Goal: Task Accomplishment & Management: Manage account settings

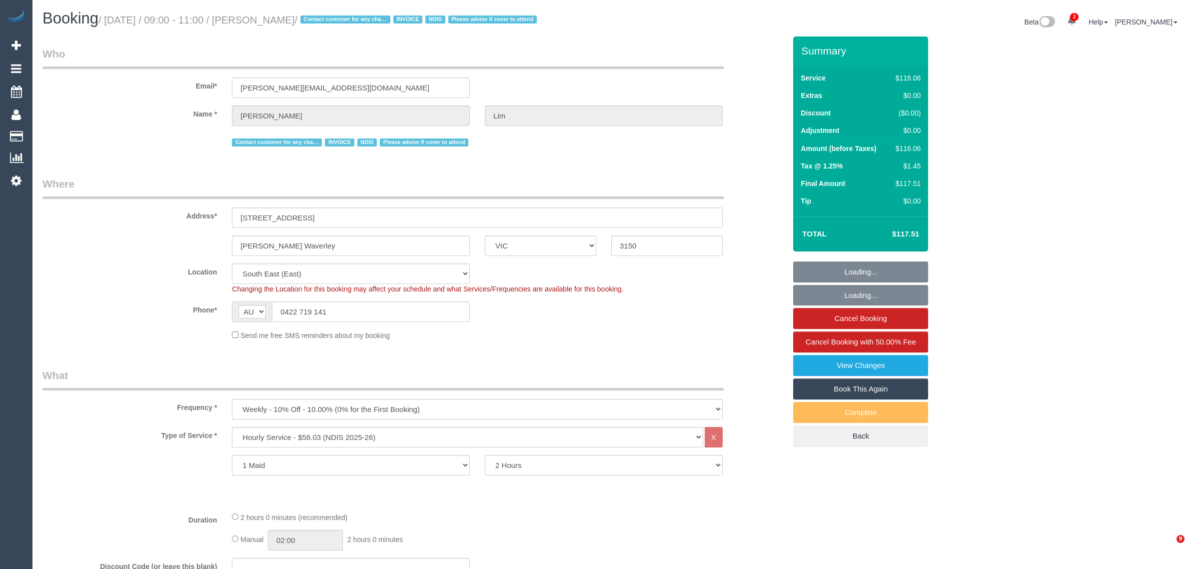
select select "VIC"
select select "number:28"
select select "number:14"
select select "number:19"
select select "number:25"
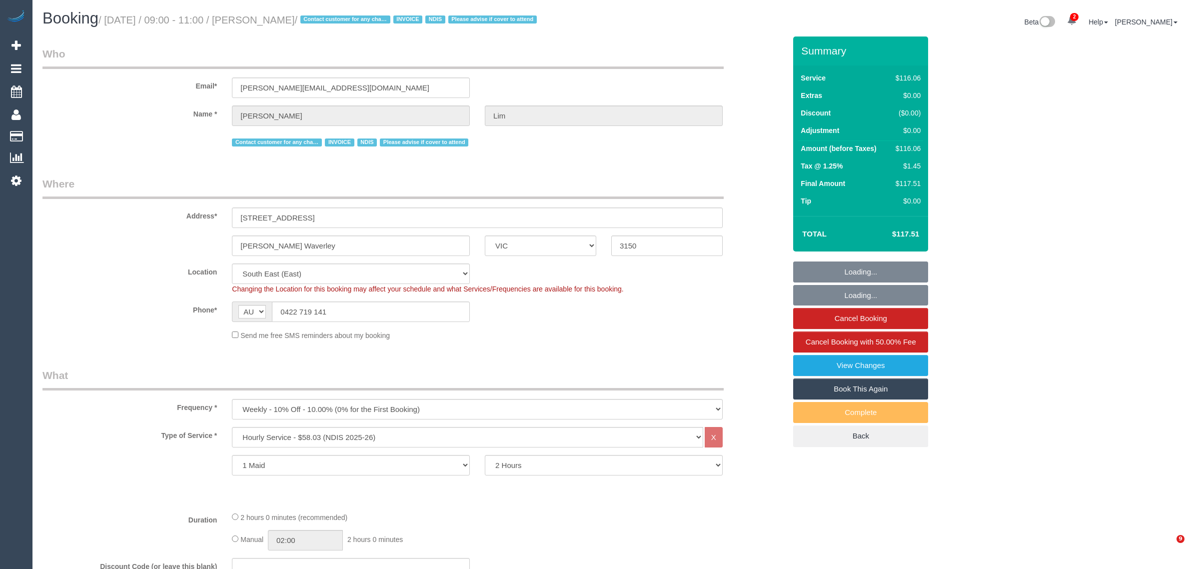
select select "number:35"
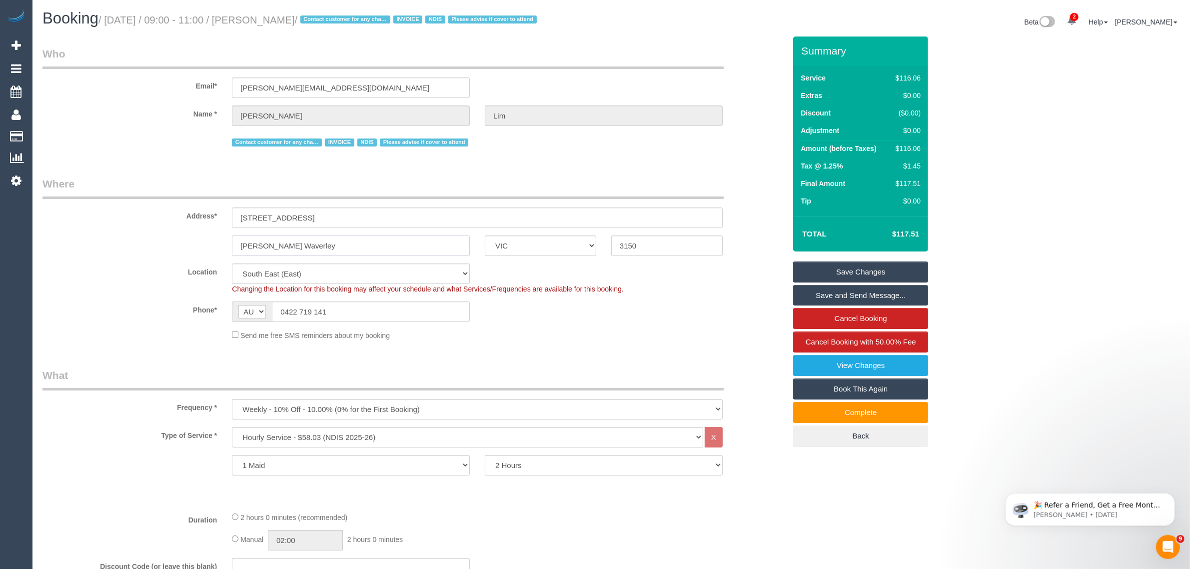
click at [390, 245] on input "[PERSON_NAME] Waverley" at bounding box center [351, 245] width 238 height 20
click at [391, 245] on input "[PERSON_NAME] Waverley" at bounding box center [351, 245] width 238 height 20
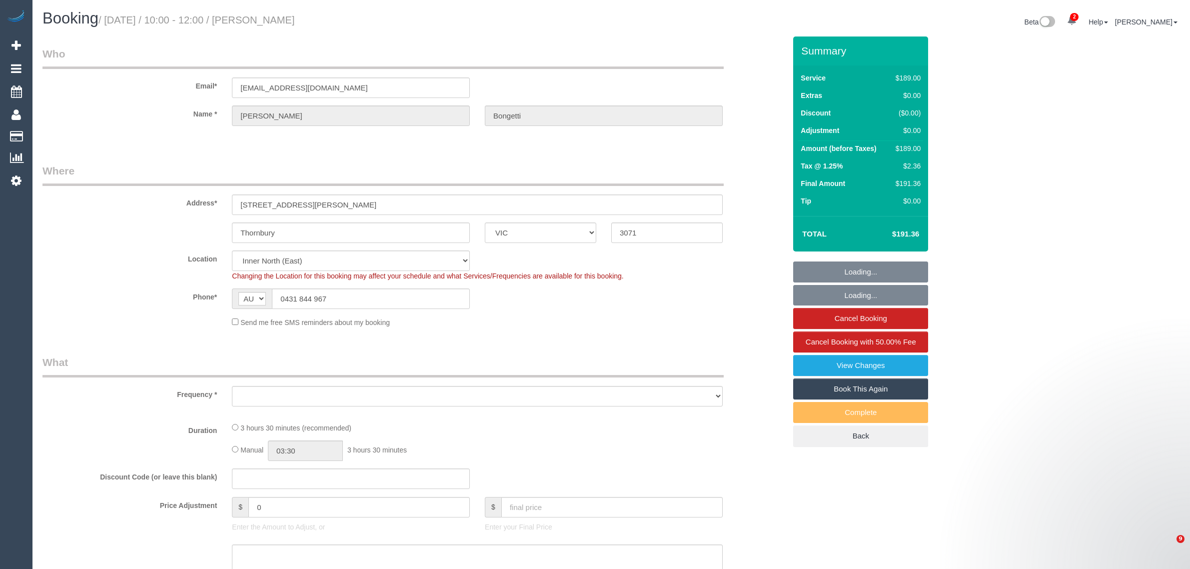
select select "VIC"
select select "object:698"
select select "string:stripe-pm_1Od0or2GScqysDRVOeiT6e3O"
select select "number:29"
select select "number:14"
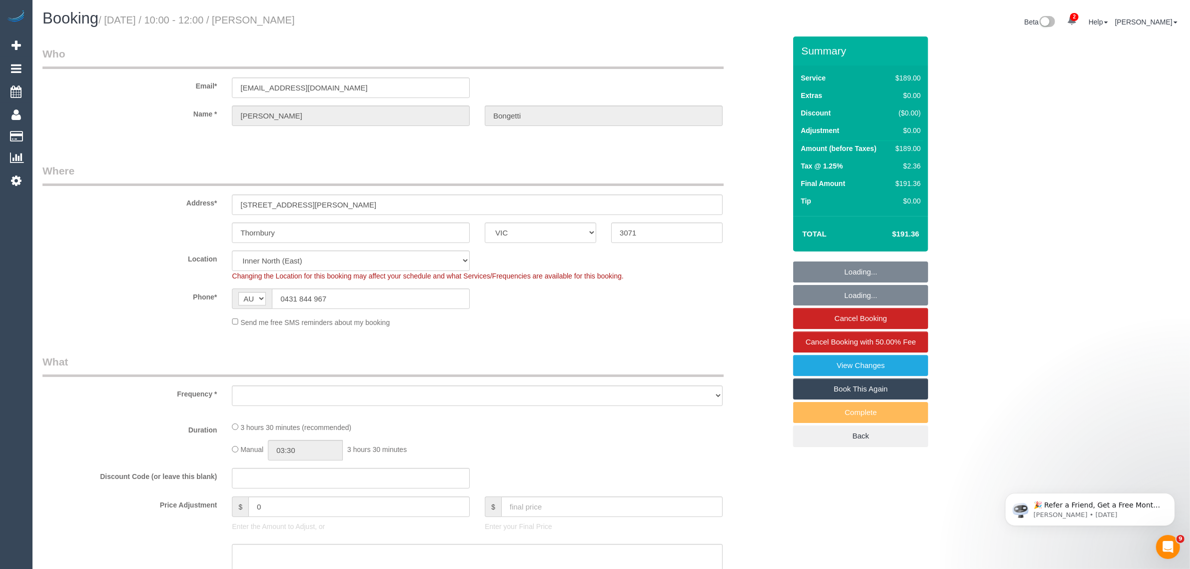
select select "number:19"
select select "number:25"
select select "number:12"
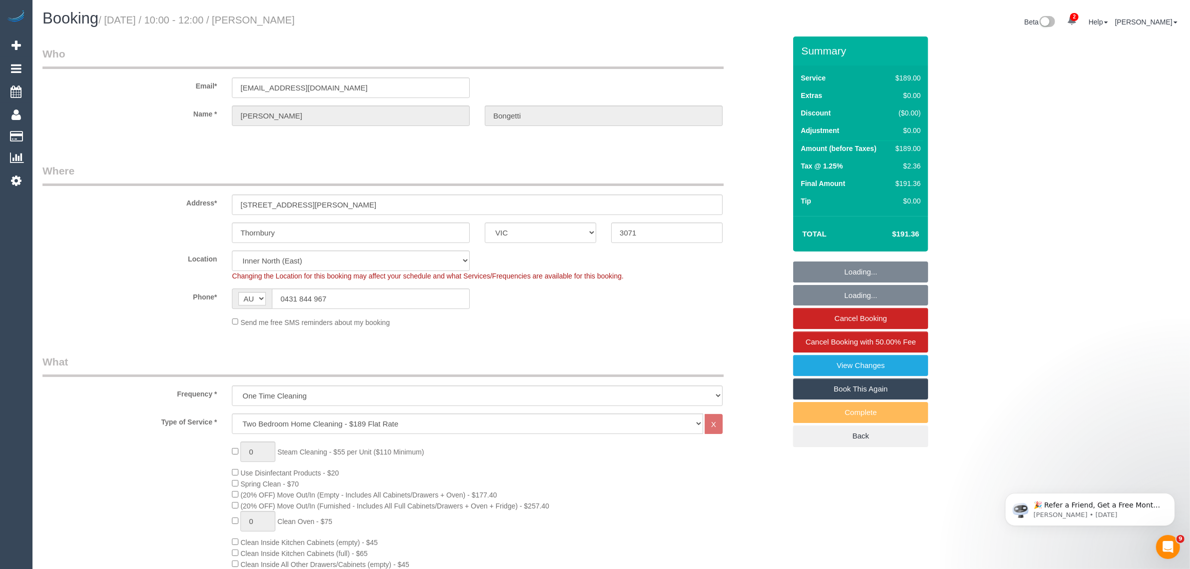
select select "object:1601"
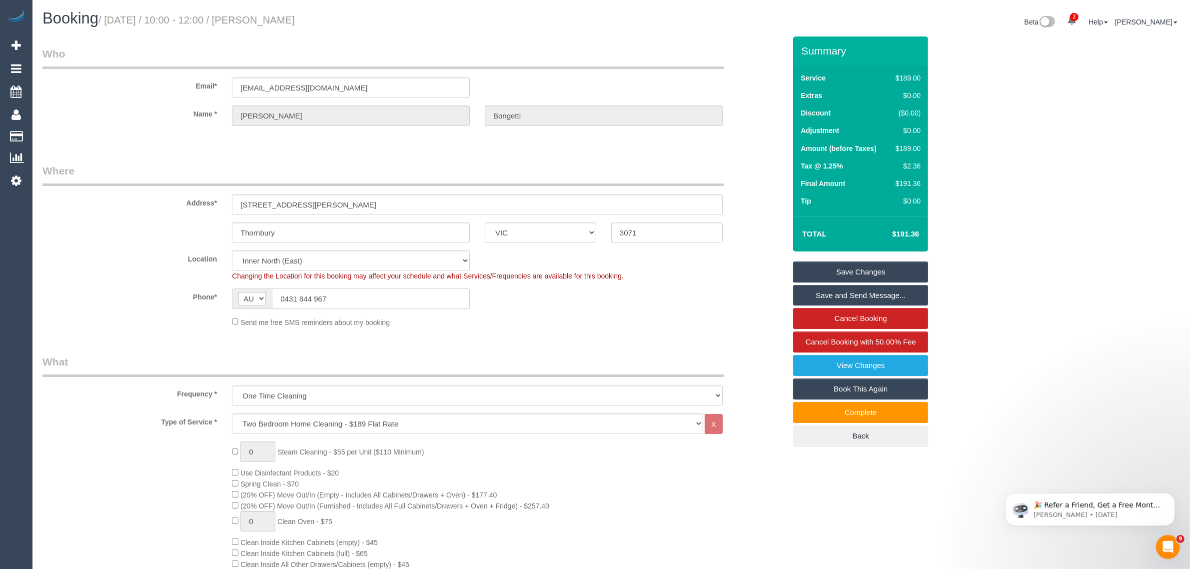
click at [450, 297] on input "0431 844 967" at bounding box center [371, 298] width 198 height 20
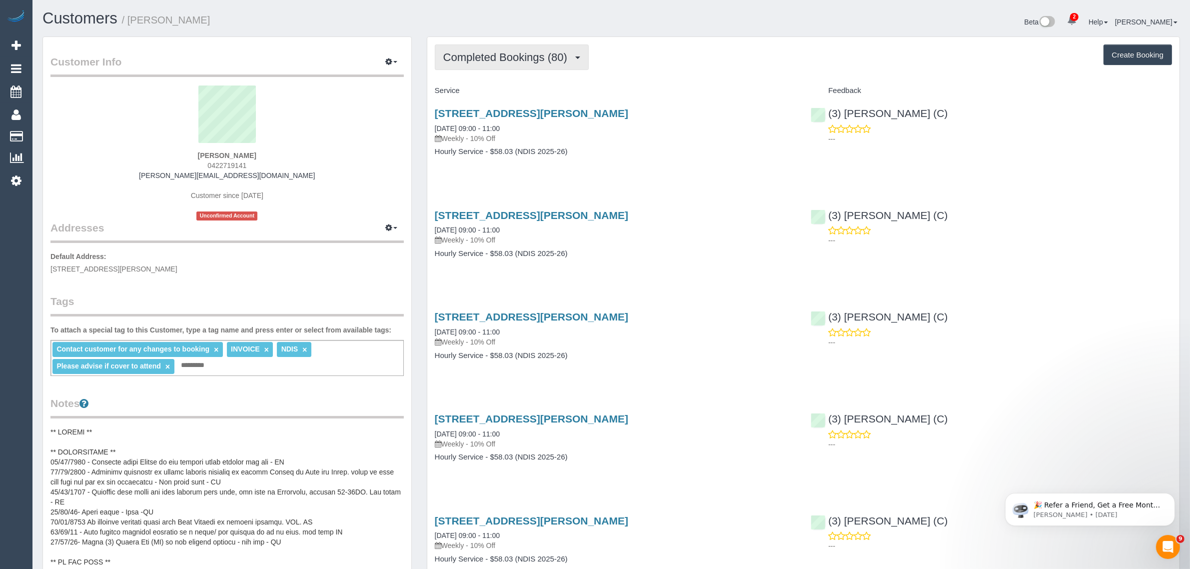
click at [511, 48] on button "Completed Bookings (80)" at bounding box center [512, 56] width 154 height 25
click at [485, 93] on link "Upcoming Bookings (11)" at bounding box center [489, 93] width 108 height 13
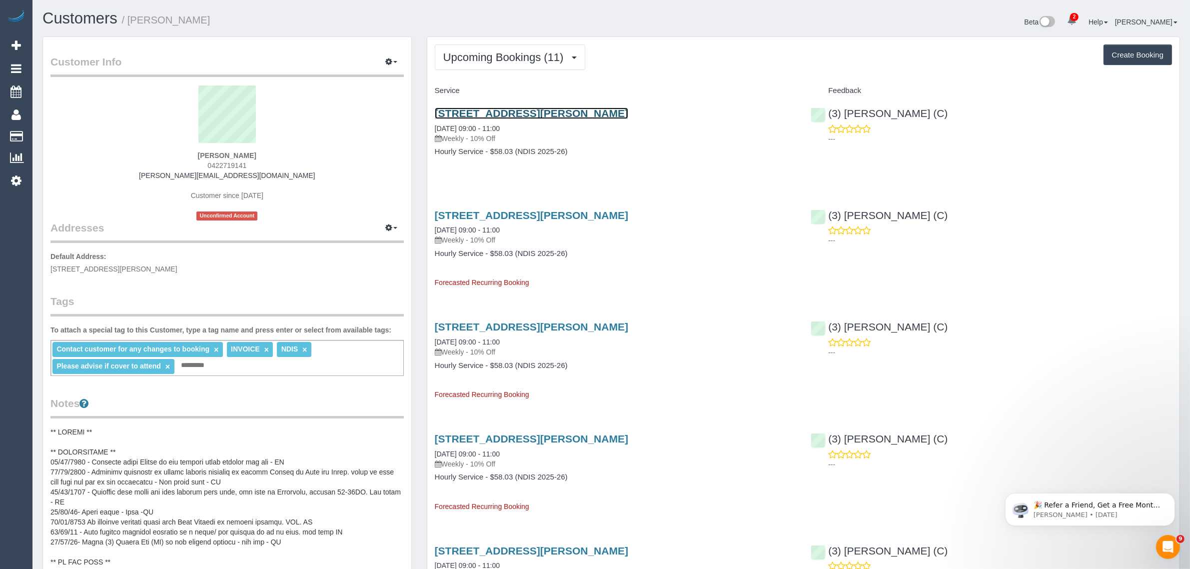
click at [492, 113] on link "738 Waverley Road, Unit 1, Glen Waverley, VIC 3150" at bounding box center [531, 112] width 193 height 11
drag, startPoint x: 517, startPoint y: 126, endPoint x: 432, endPoint y: 124, distance: 85.0
click at [432, 124] on div "738 Waverley Road, Unit 1, Glen Waverley, VIC 3150 21/08/2025 09:00 - 11:00 Wee…" at bounding box center [615, 137] width 376 height 77
copy link "21/08/2025 09:00 - 11:00"
click at [233, 164] on span "0422719141" at bounding box center [226, 165] width 39 height 8
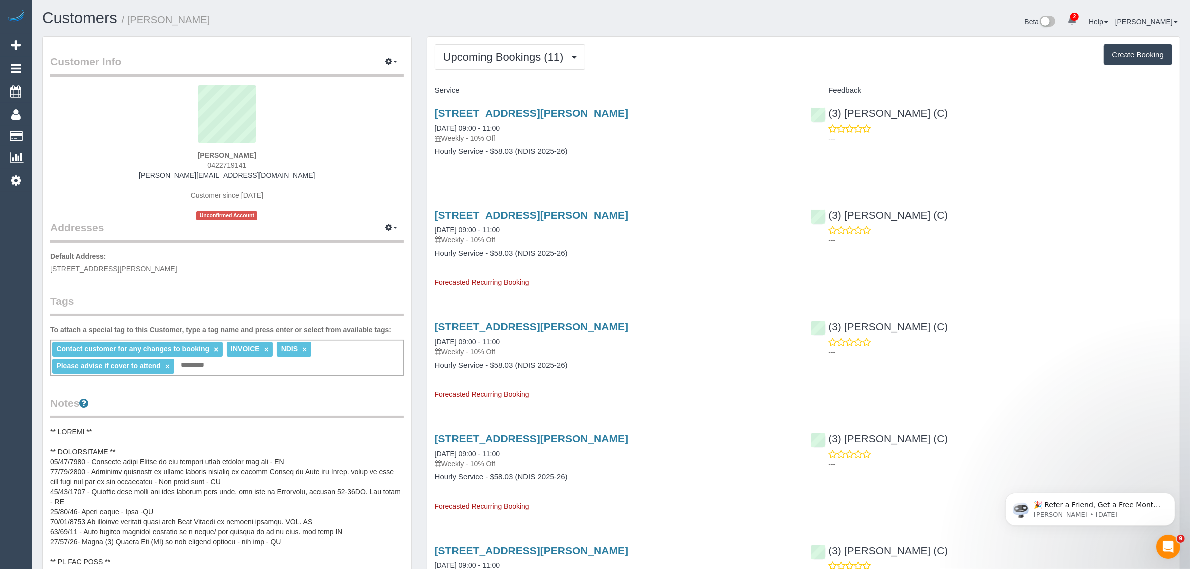
click at [233, 164] on span "0422719141" at bounding box center [226, 165] width 39 height 8
copy span "0422719141"
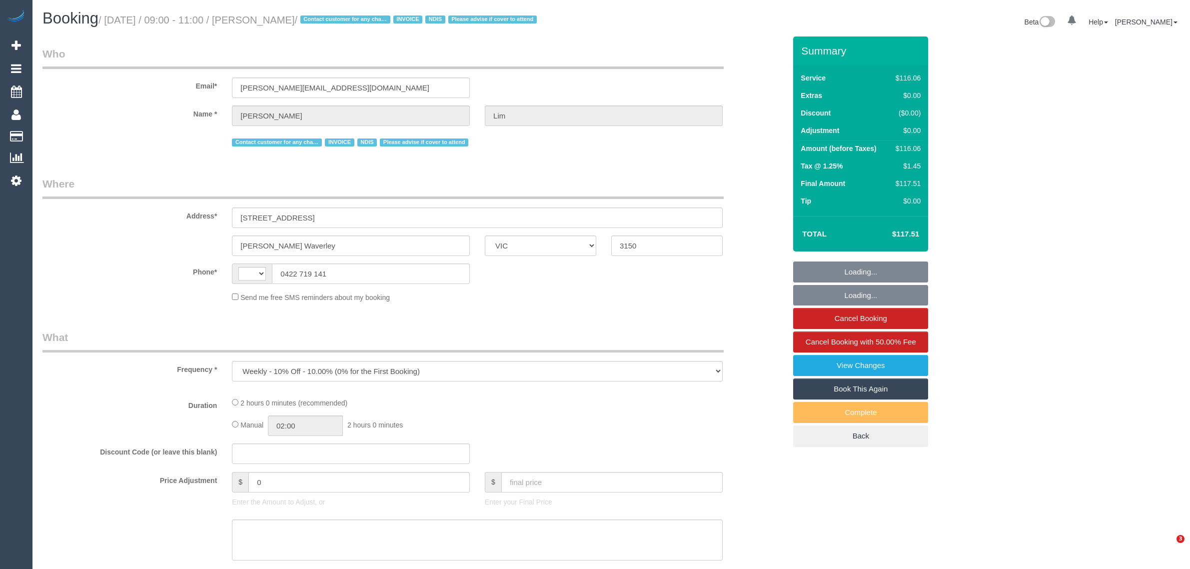
select select "VIC"
select select "string:AU"
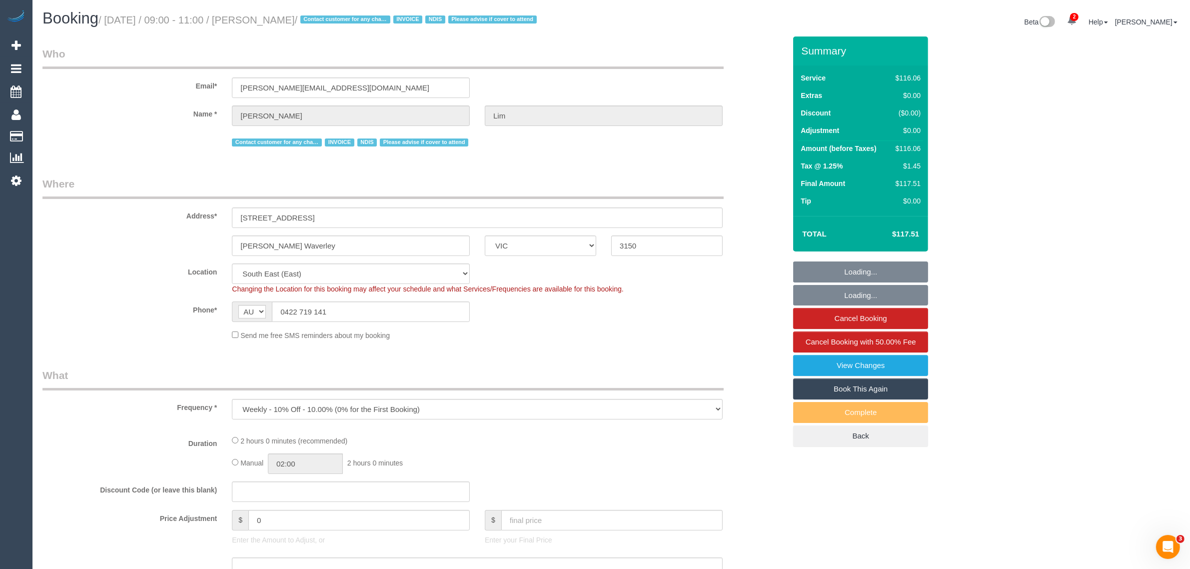
select select "object:562"
select select "number:28"
select select "number:14"
select select "number:19"
select select "number:25"
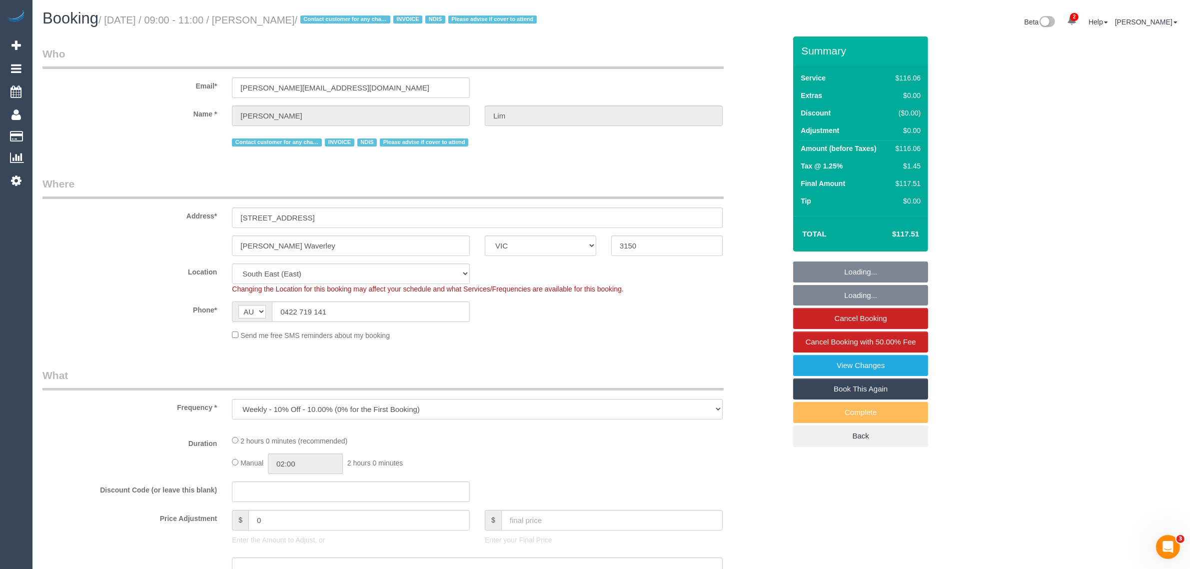
select select "number:35"
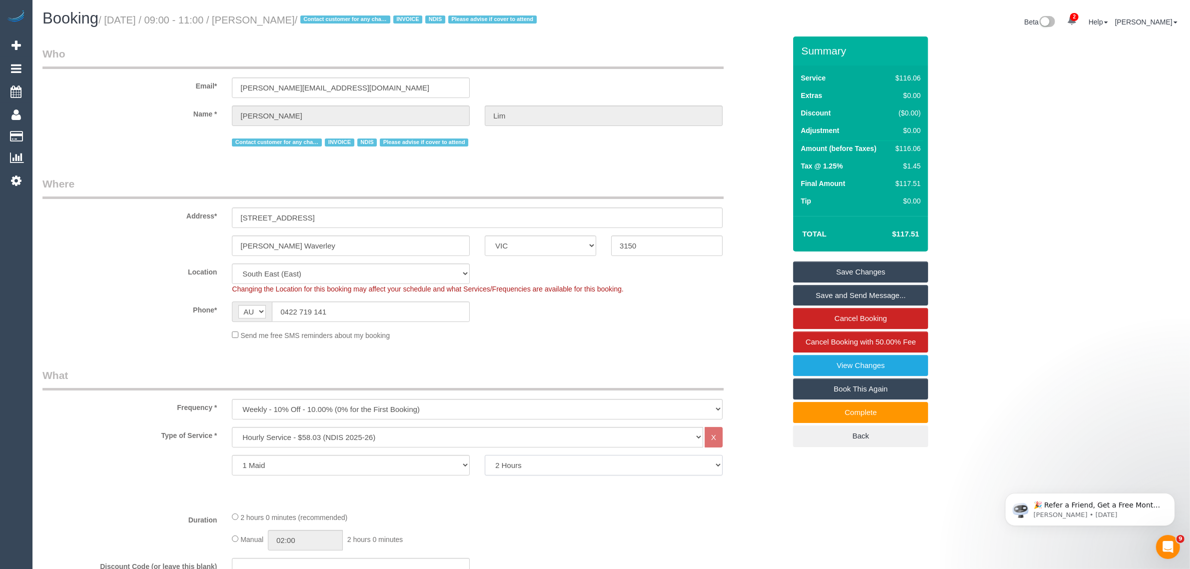
click at [544, 460] on select "2 Hours 2.5 Hours 3 Hours 3.5 Hours 4 Hours 4.5 Hours 5 Hours 5.5 Hours 6 Hours…" at bounding box center [604, 465] width 238 height 20
click at [134, 285] on div "Location Office City East (North) East (South) Inner East Inner North (East) In…" at bounding box center [414, 278] width 758 height 30
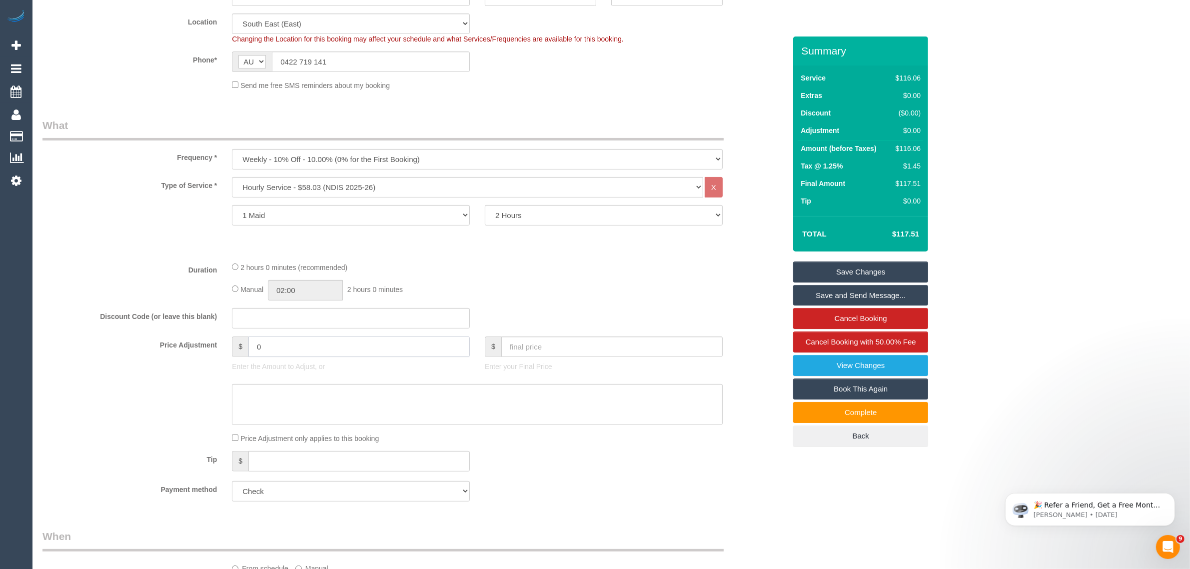
click at [411, 340] on input "0" at bounding box center [358, 346] width 221 height 20
type input "-70"
click at [391, 405] on textarea at bounding box center [477, 404] width 491 height 41
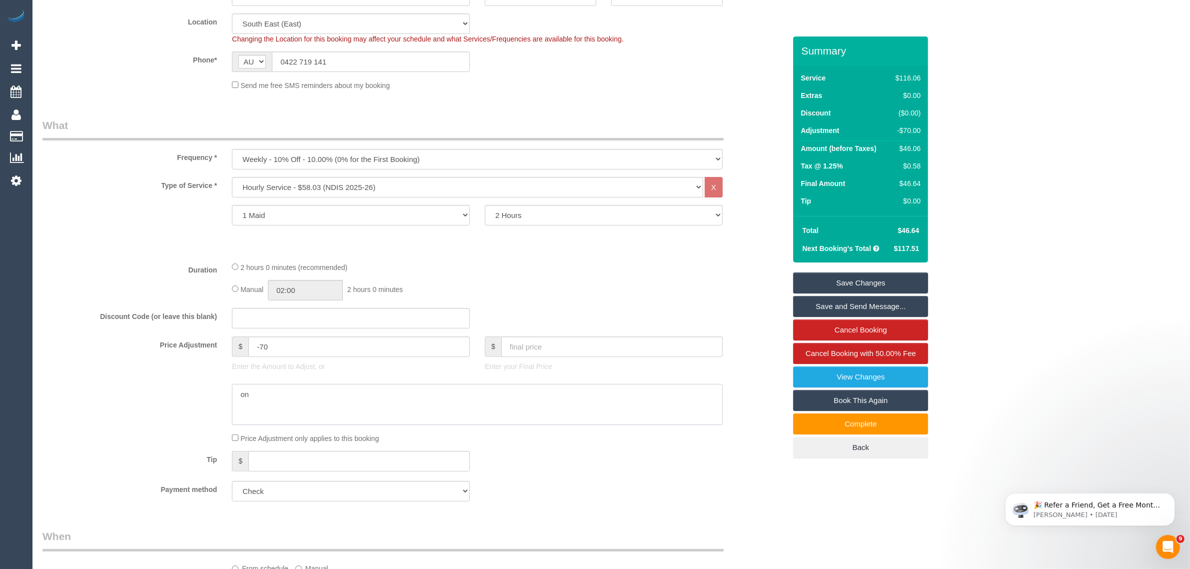
type textarea "o"
type textarea "team stayed for an hr only via txt - KA"
click at [145, 424] on div at bounding box center [414, 404] width 758 height 41
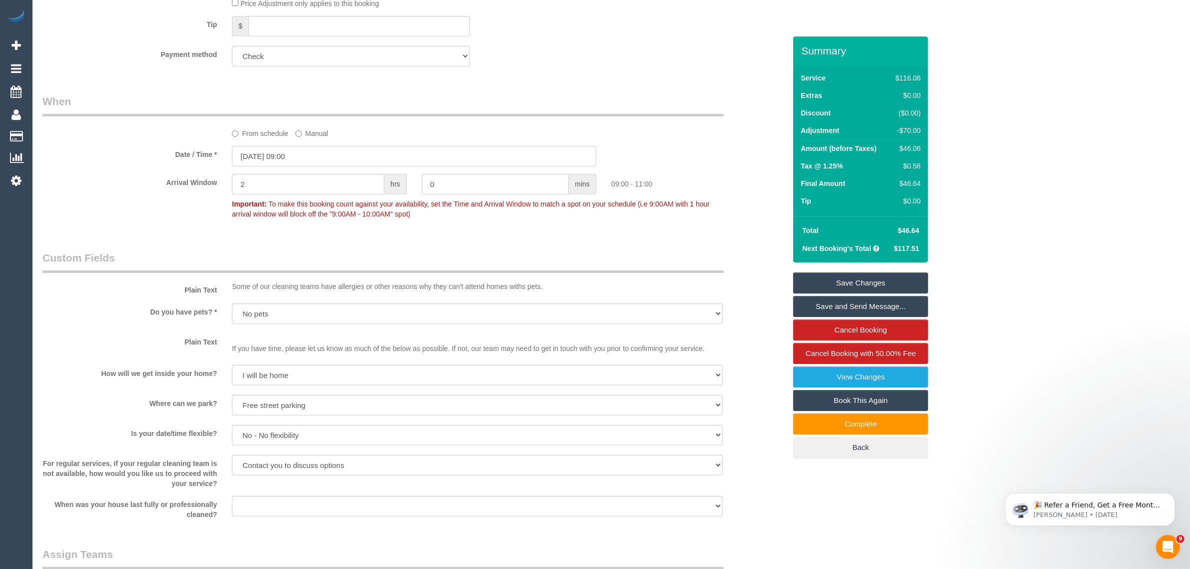
scroll to position [1000, 0]
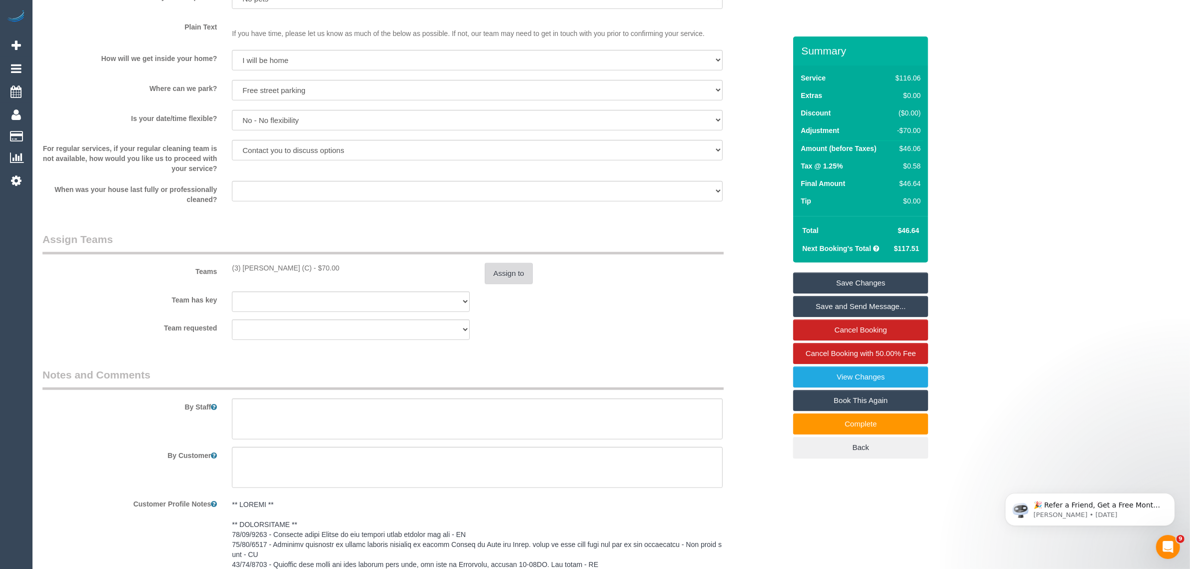
click at [521, 280] on button "Assign to" at bounding box center [509, 273] width 48 height 21
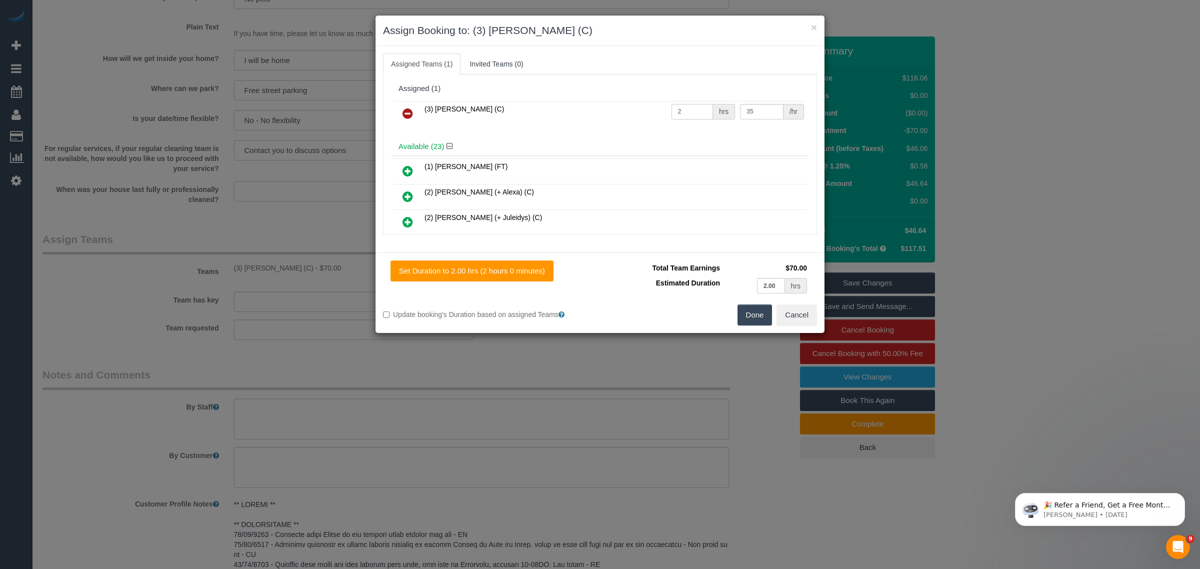
click at [683, 110] on input "2" at bounding box center [691, 111] width 41 height 15
type input "1"
click at [751, 309] on button "Done" at bounding box center [754, 314] width 35 height 21
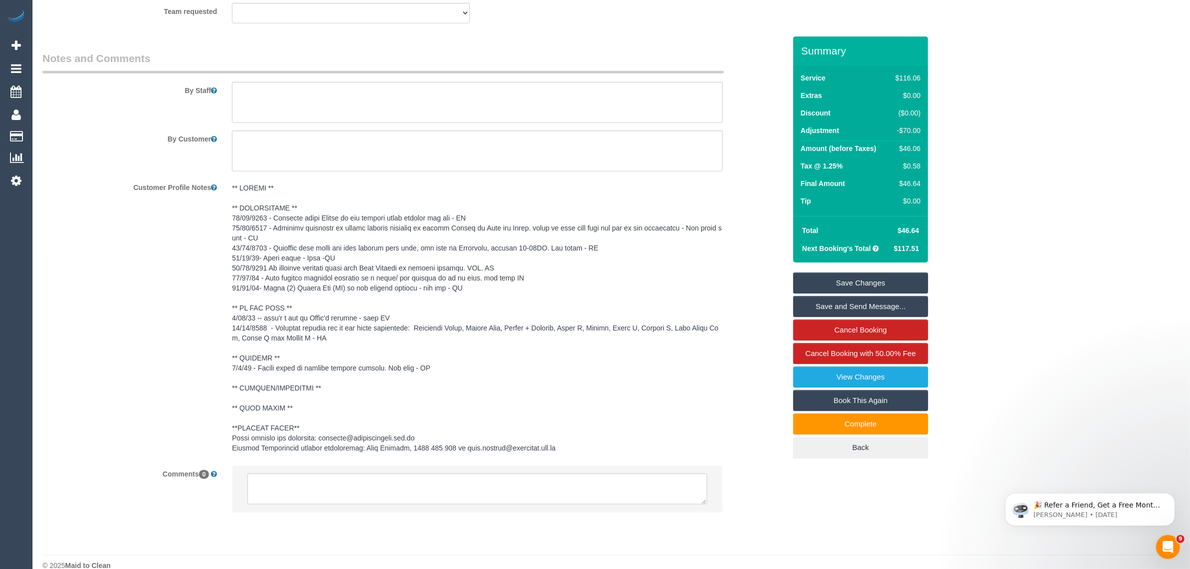
scroll to position [1333, 0]
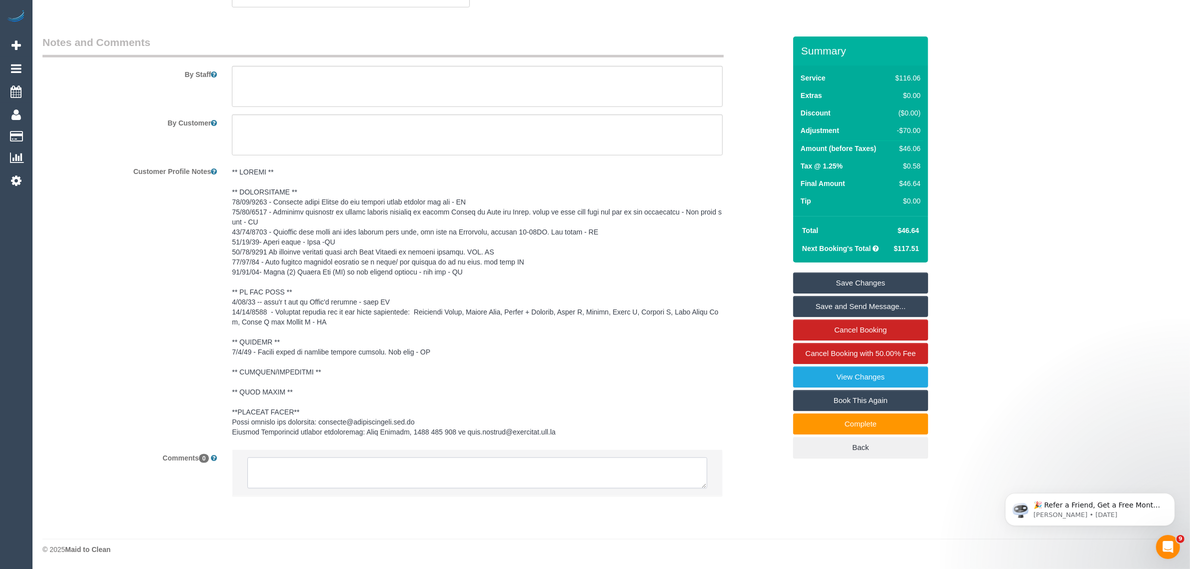
click at [499, 458] on textarea at bounding box center [477, 472] width 460 height 31
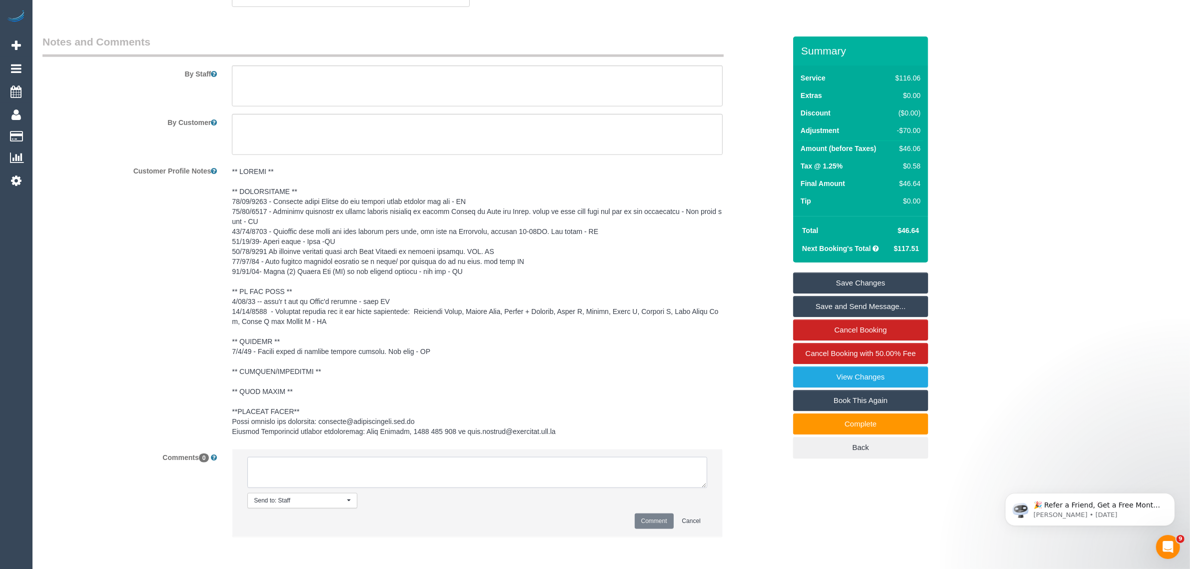
paste textarea "team stayed for an hr only via txt - KA"
type textarea "team stayed for an hr only via txt - KA reduced work hrs to 1"
click at [663, 523] on button "Comment" at bounding box center [654, 520] width 39 height 15
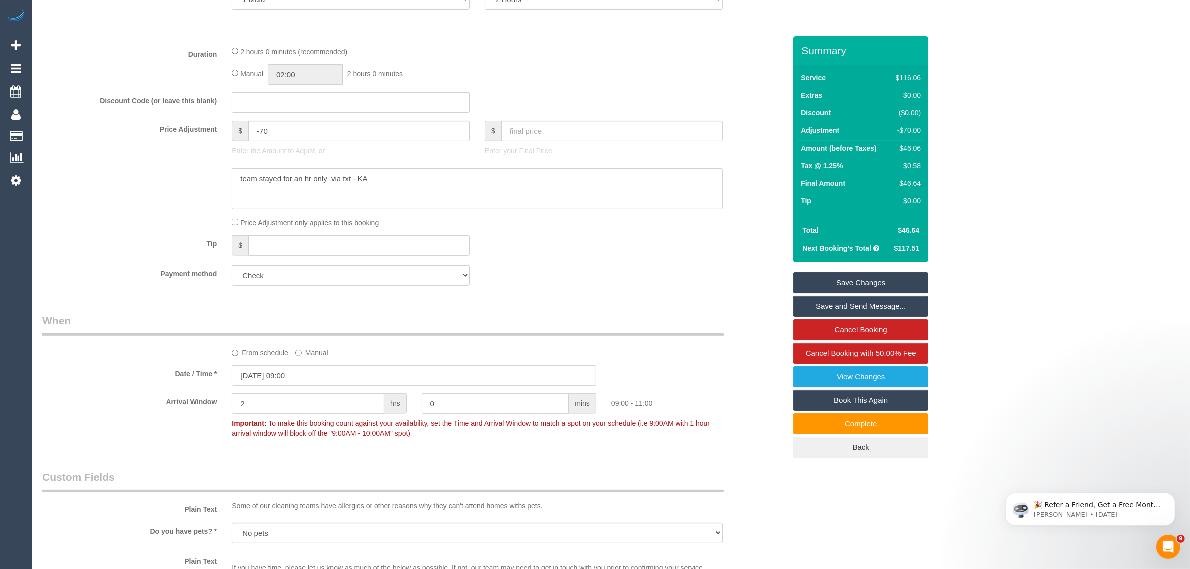
scroll to position [168, 0]
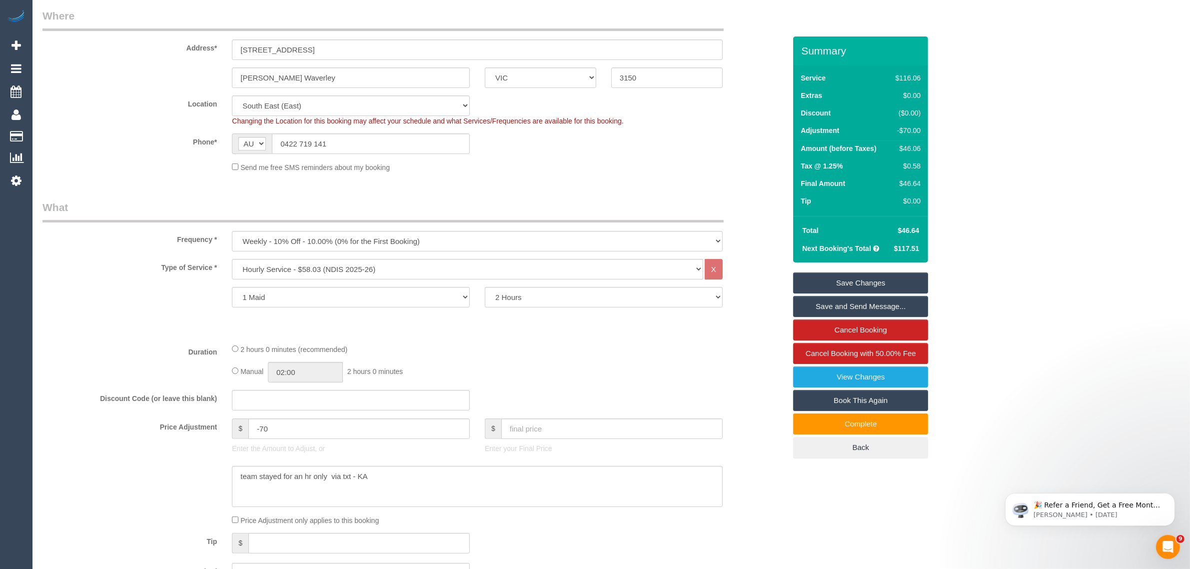
click at [801, 286] on link "Save Changes" at bounding box center [860, 282] width 135 height 21
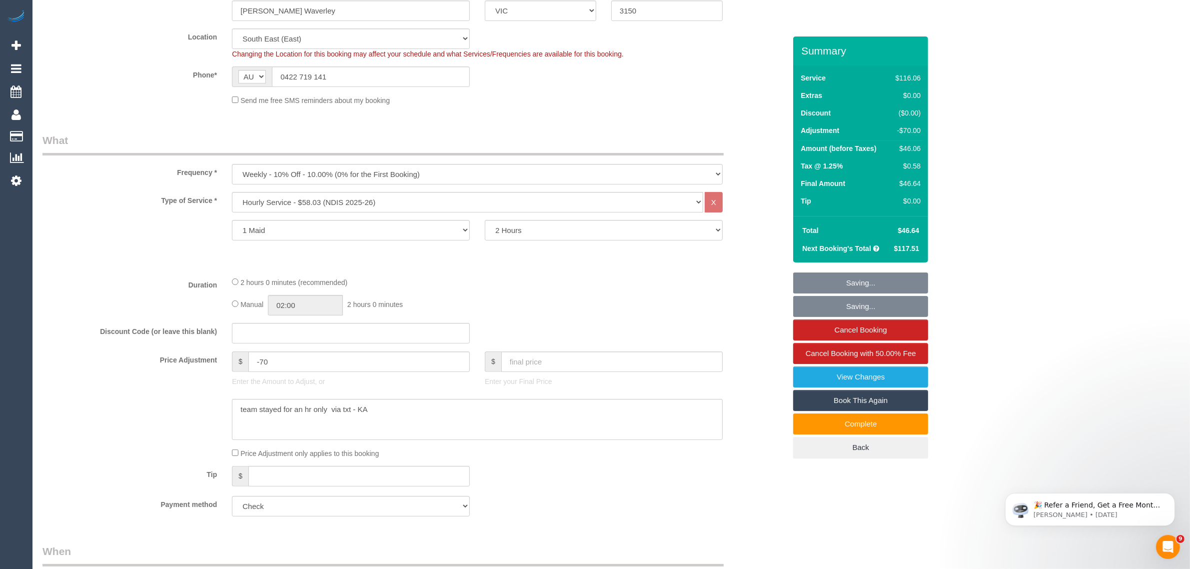
scroll to position [250, 0]
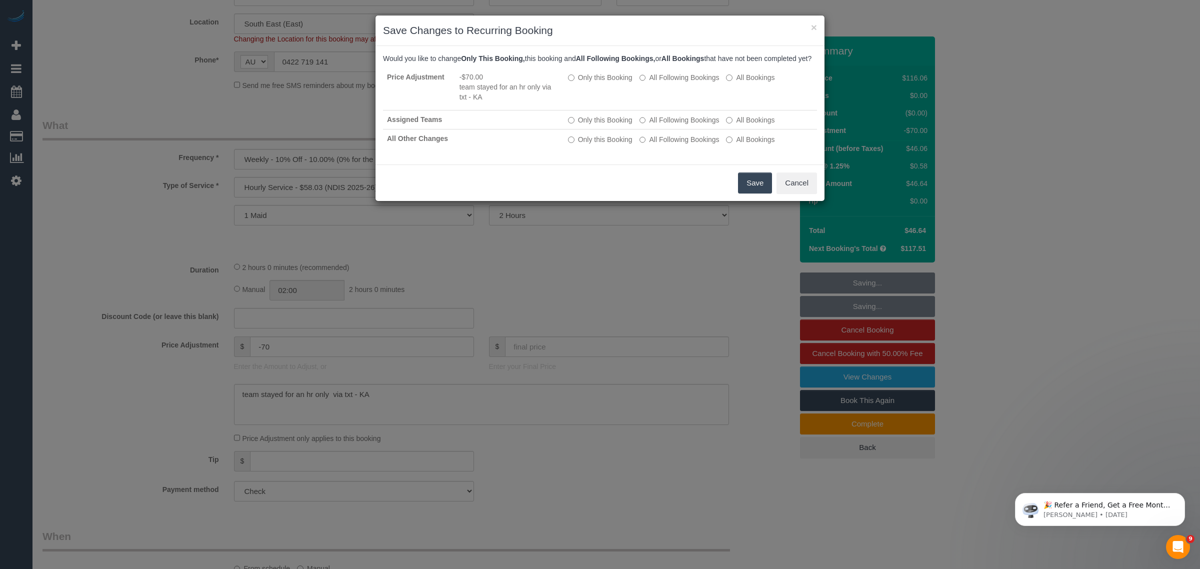
click at [745, 190] on button "Save" at bounding box center [755, 182] width 34 height 21
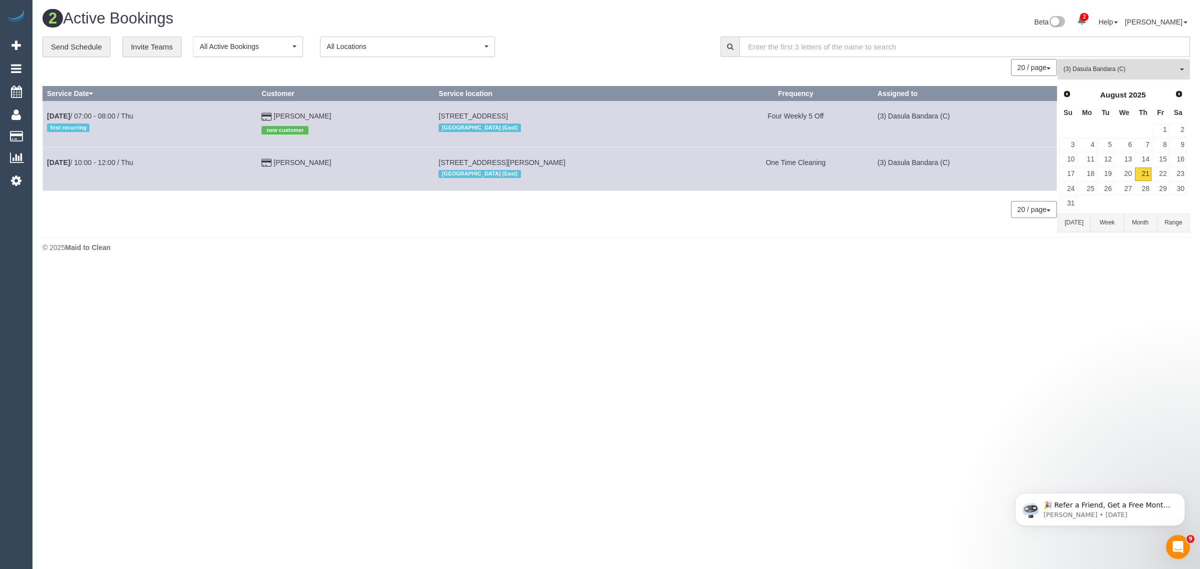
click at [1088, 65] on span "(3) Dasula Bandara (C)" at bounding box center [1120, 69] width 114 height 8
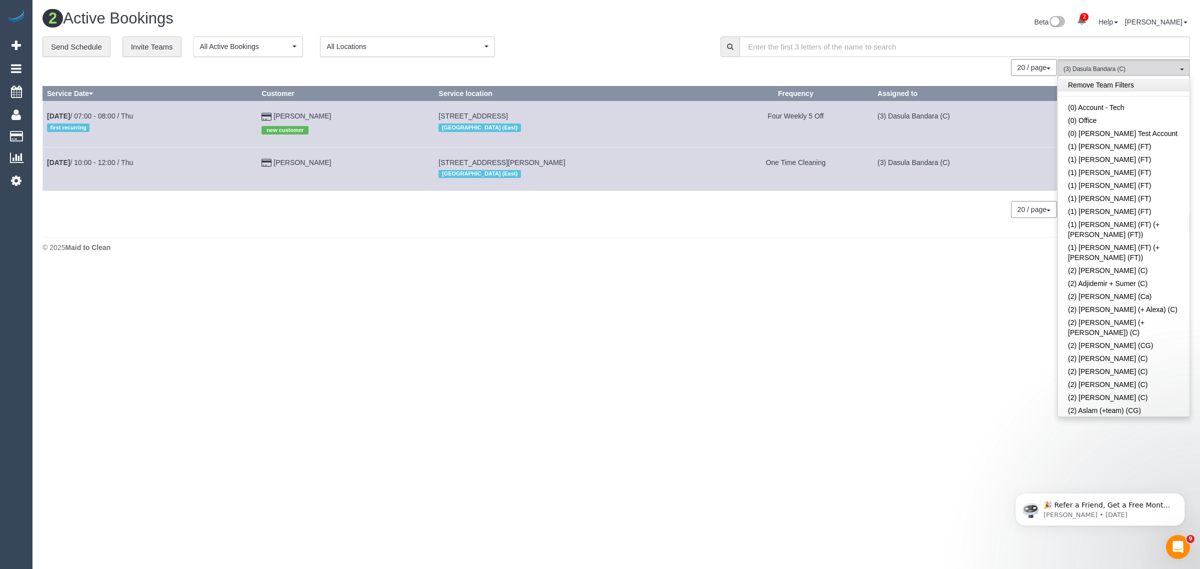
click at [1149, 88] on link "Remove Team Filters" at bounding box center [1123, 84] width 131 height 13
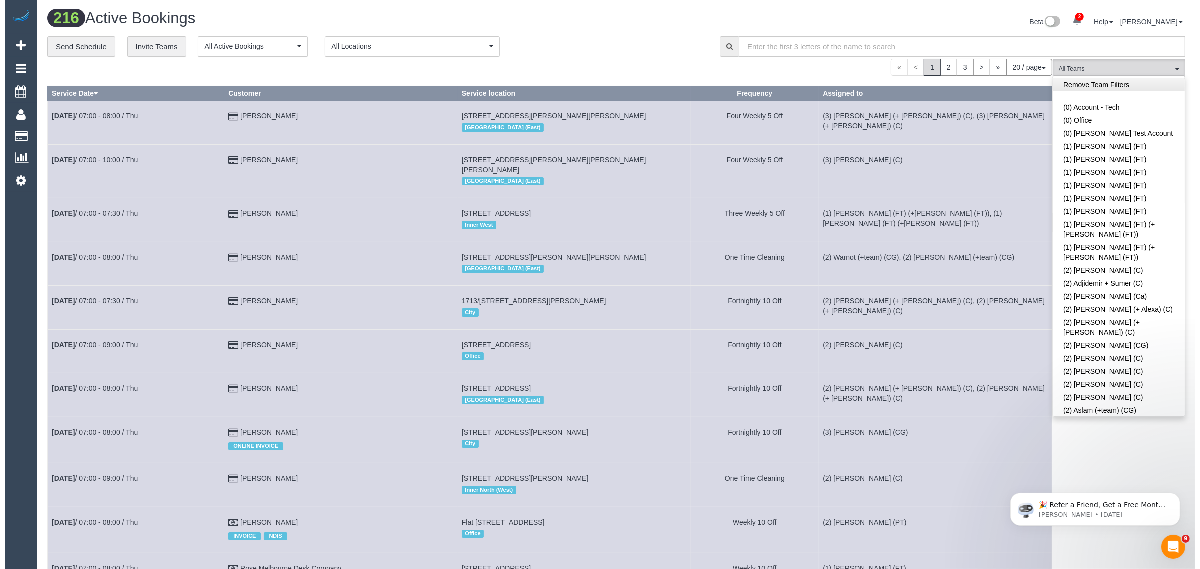
scroll to position [1170, 0]
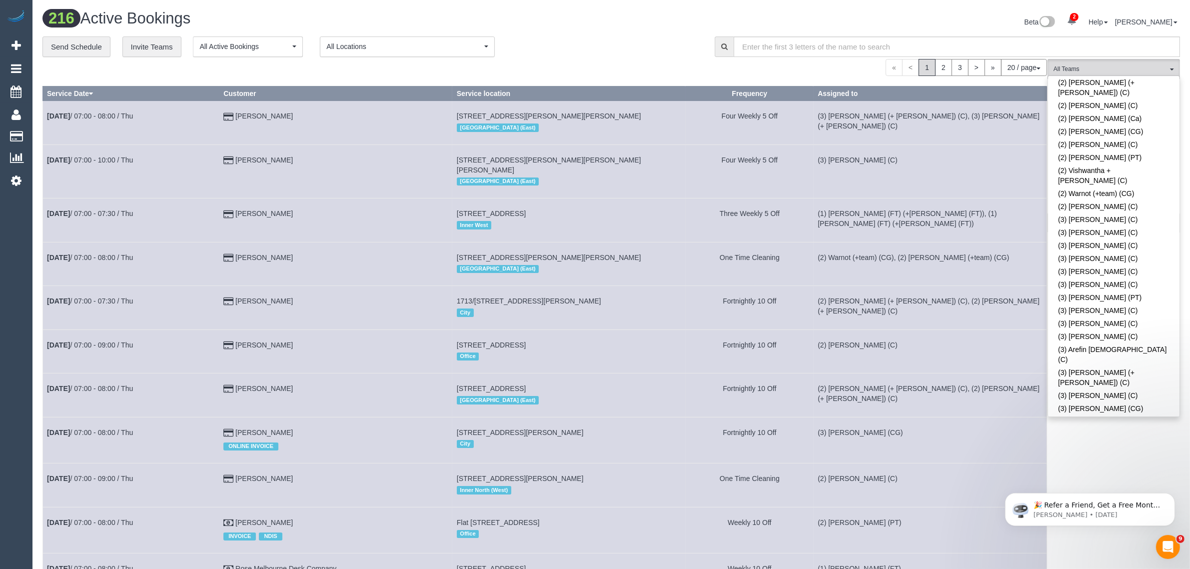
click at [1115, 461] on link "(3) Barun Chand (C)" at bounding box center [1113, 467] width 131 height 13
click at [571, 49] on div "**********" at bounding box center [370, 46] width 657 height 21
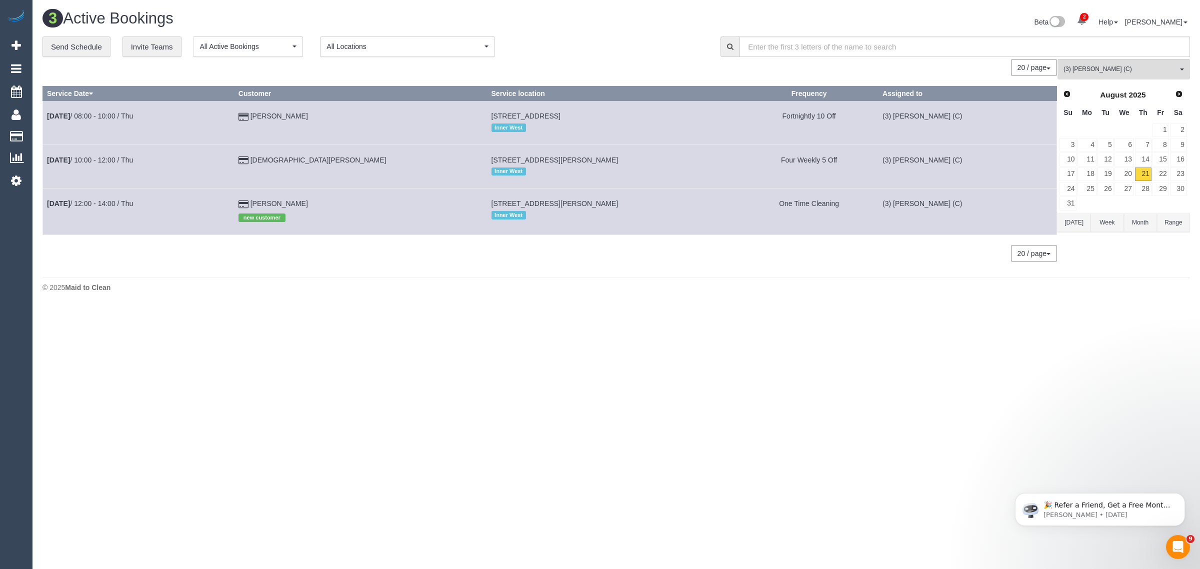
click at [625, 296] on footer "© 2025 Maid to Clean" at bounding box center [615, 287] width 1147 height 20
click at [502, 314] on body "2 Beta Your Notifications You have 0 alerts × You have 1 to charge for 21/08/20…" at bounding box center [600, 284] width 1200 height 569
click at [449, 297] on div "3 Active Bookings Beta 2 Your Notifications You have 0 alerts × You have 1 to c…" at bounding box center [615, 153] width 1167 height 307
drag, startPoint x: 342, startPoint y: 156, endPoint x: 48, endPoint y: 179, distance: 295.3
click at [48, 179] on tr "Aug 21st / 10:00 - 12:00 / Thu Christian Marzi 27 Donald St, Footscray, VIC 301…" at bounding box center [550, 165] width 1014 height 43
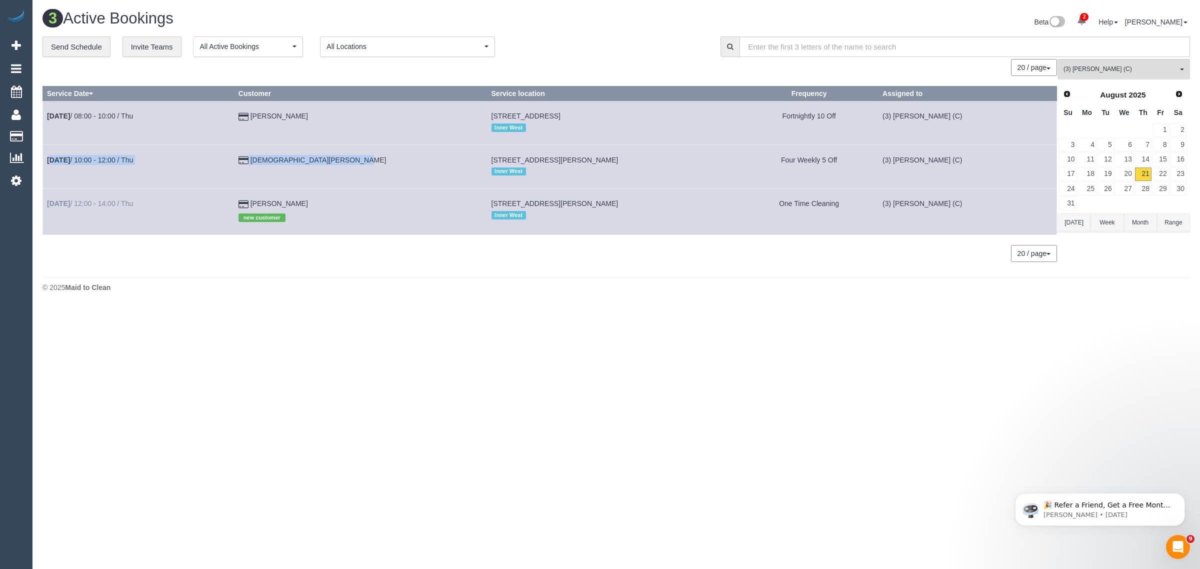
copy tr "Aug 21st / 10:00 - 12:00 / Thu Christian Marzi"
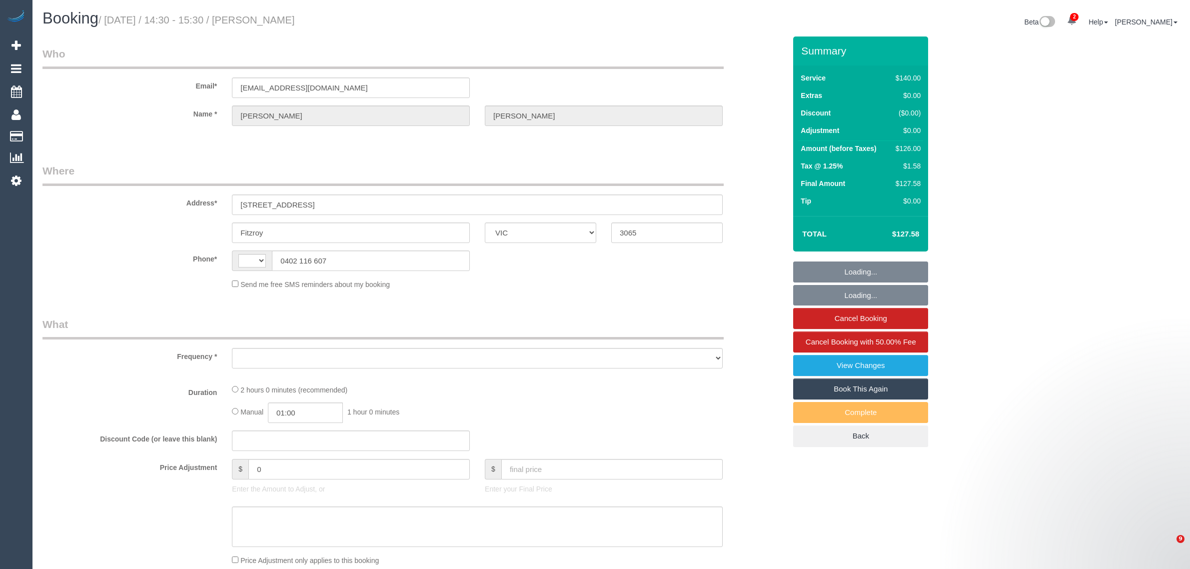
select select "VIC"
select select "string:AU"
select select "object:312"
select select "number:27"
select select "number:35"
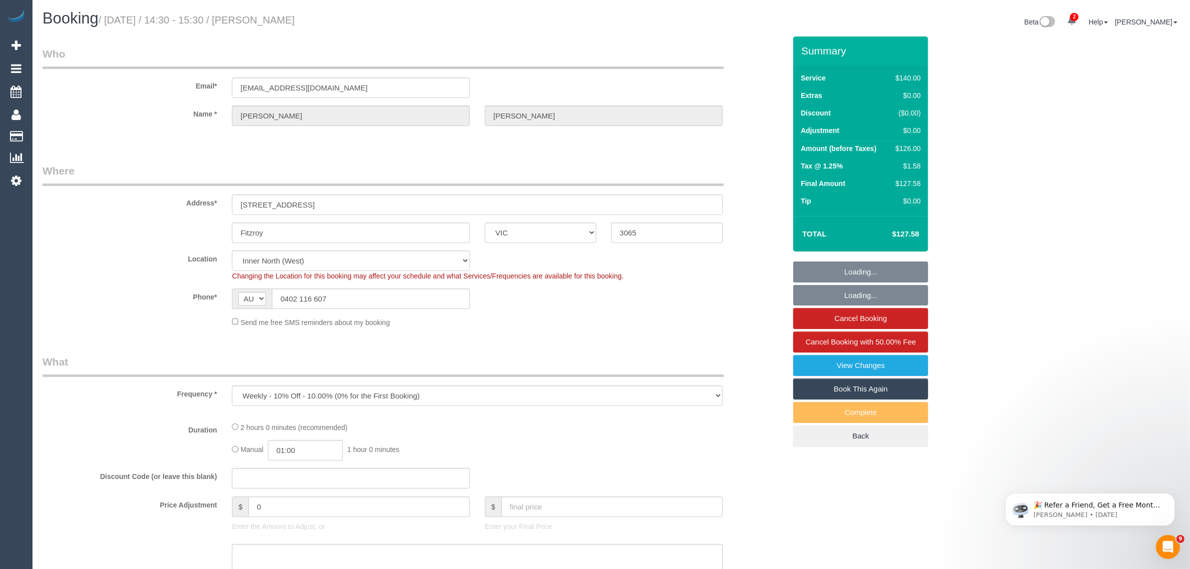
select select "object:712"
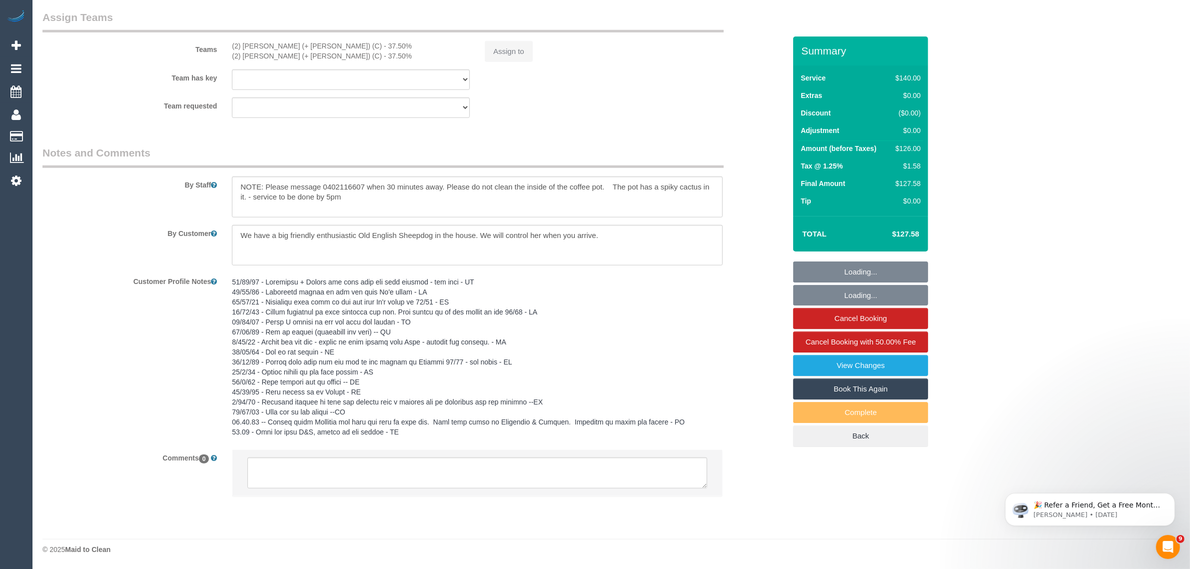
select select "25666"
click at [513, 467] on textarea at bounding box center [477, 472] width 460 height 31
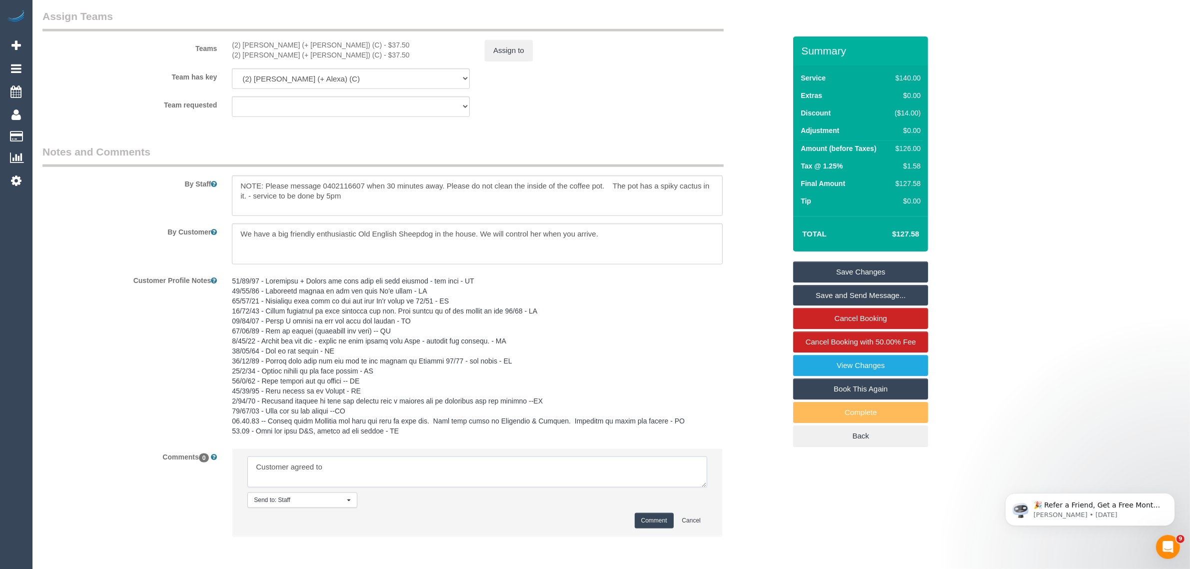
paste textarea "12:20 to 12:45"
type textarea "Customer agreed to 12:20 to 12:45 arrival via txt - KA"
click at [661, 520] on button "Comment" at bounding box center [654, 520] width 39 height 15
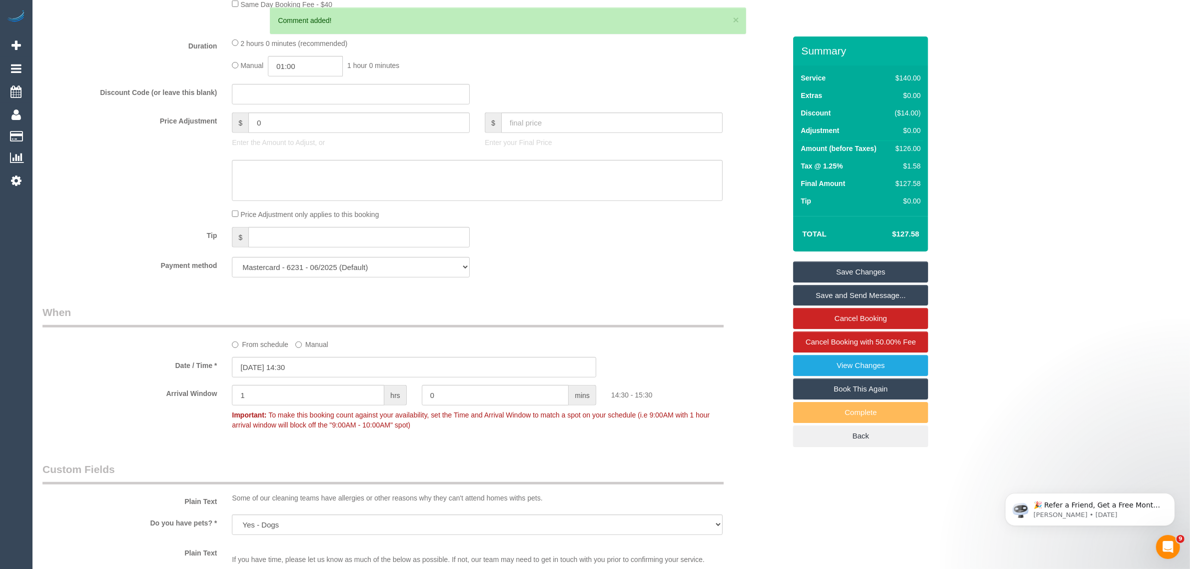
scroll to position [755, 0]
click at [343, 368] on input "21/08/2025 14:30" at bounding box center [414, 367] width 364 height 20
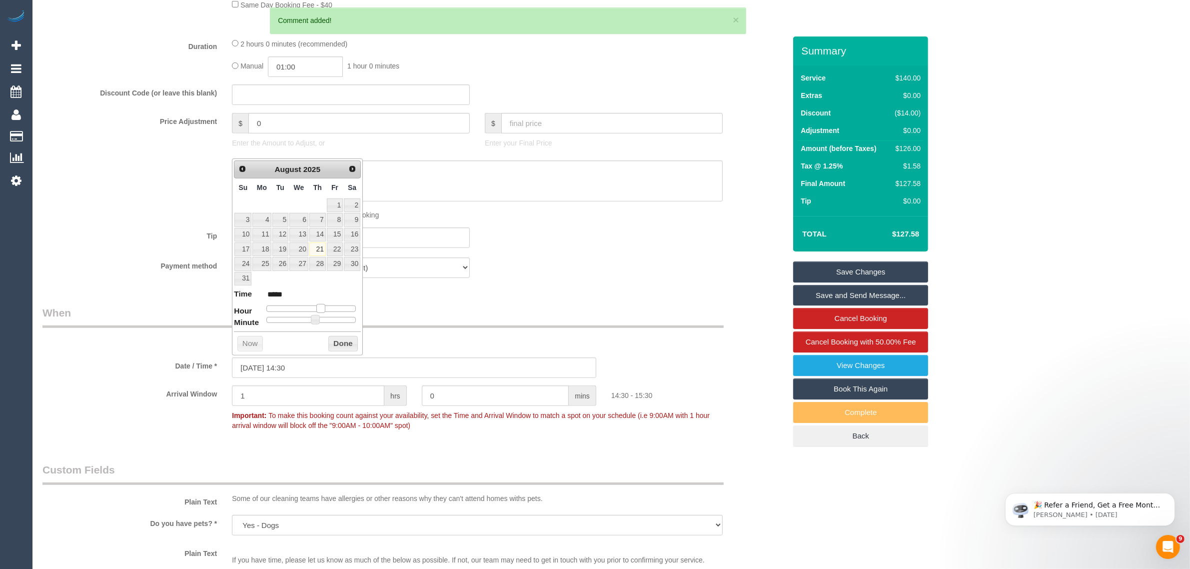
type input "21/08/2025 13:30"
type input "*****"
type input "21/08/2025 12:30"
type input "*****"
type input "21/08/2025 11:30"
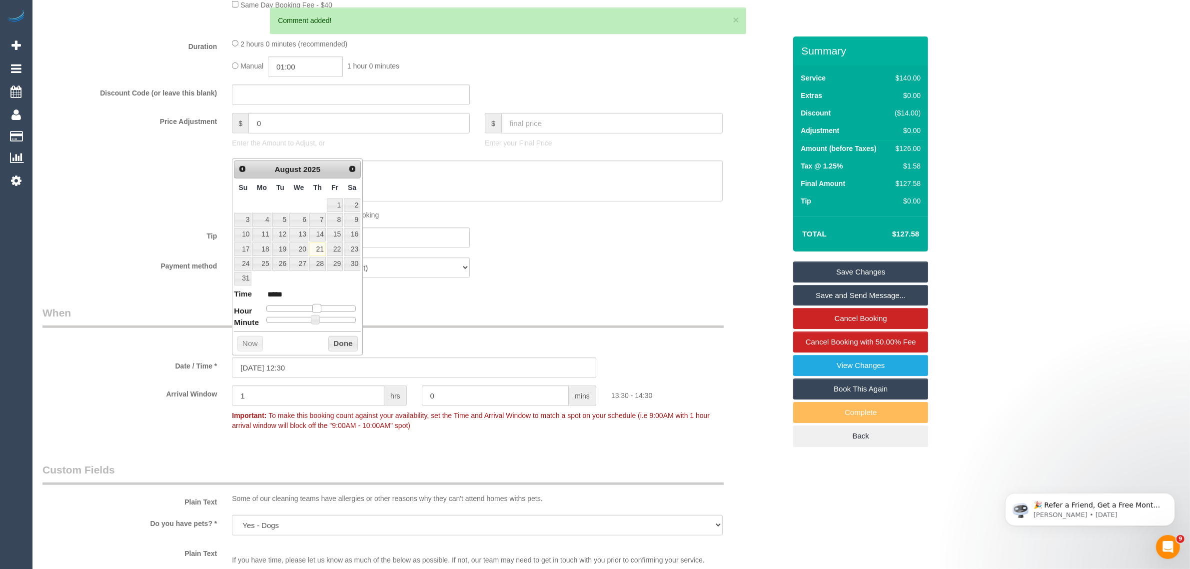
type input "*****"
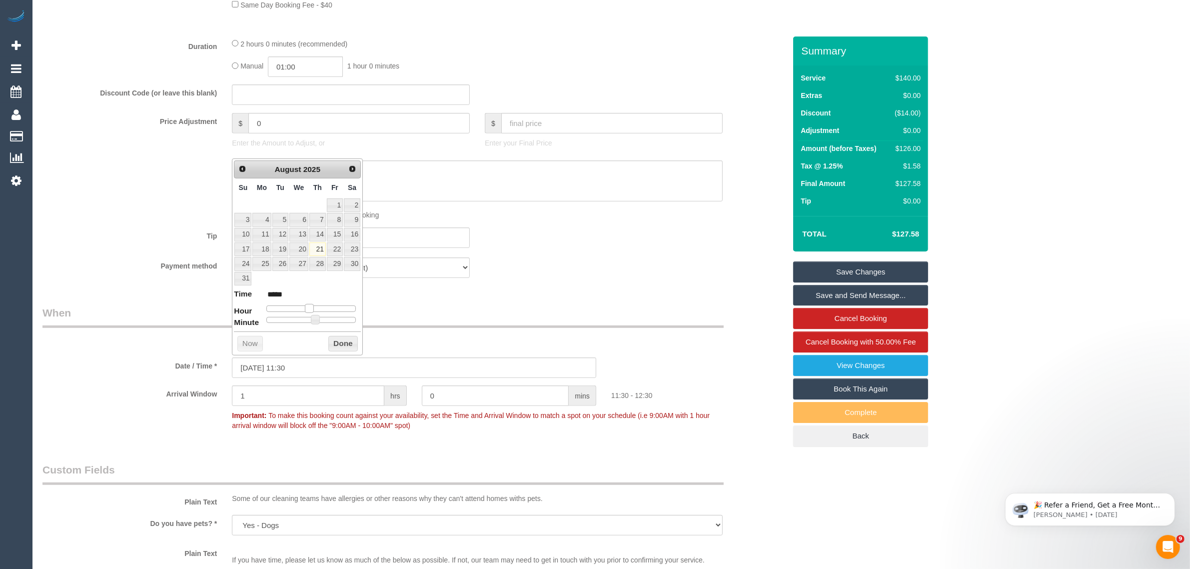
type input "21/08/2025 12:30"
type input "*****"
drag, startPoint x: 320, startPoint y: 310, endPoint x: 311, endPoint y: 311, distance: 8.6
click at [311, 311] on span at bounding box center [312, 308] width 9 height 9
type input "21/08/2025 12:25"
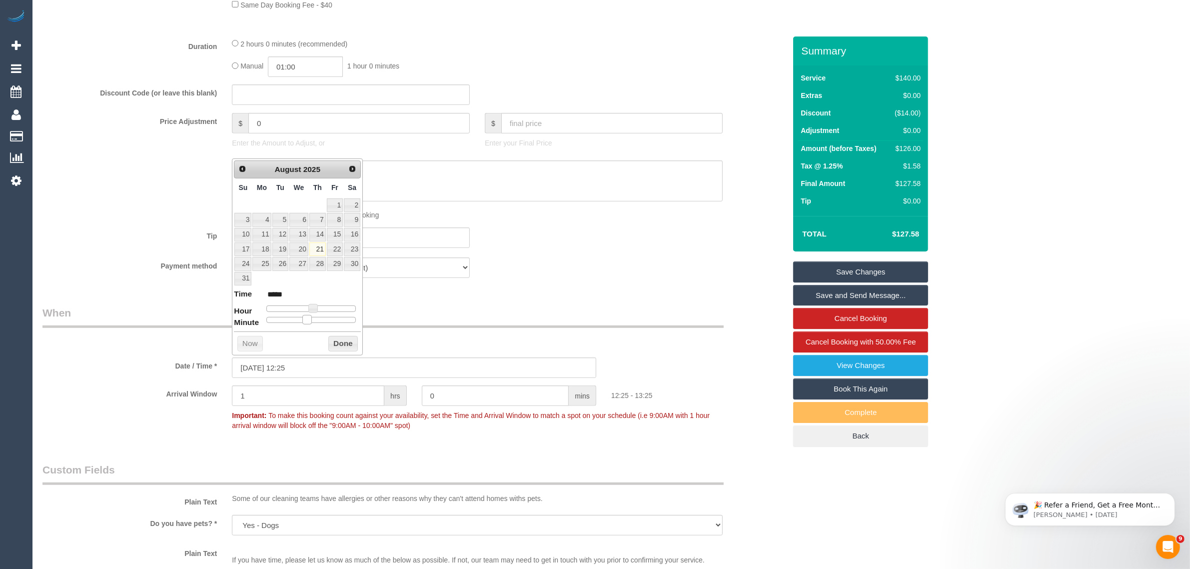
type input "*****"
drag, startPoint x: 311, startPoint y: 320, endPoint x: 304, endPoint y: 320, distance: 7.5
click at [304, 320] on span at bounding box center [306, 319] width 9 height 9
type input "21/08/2025 12:20"
type input "*****"
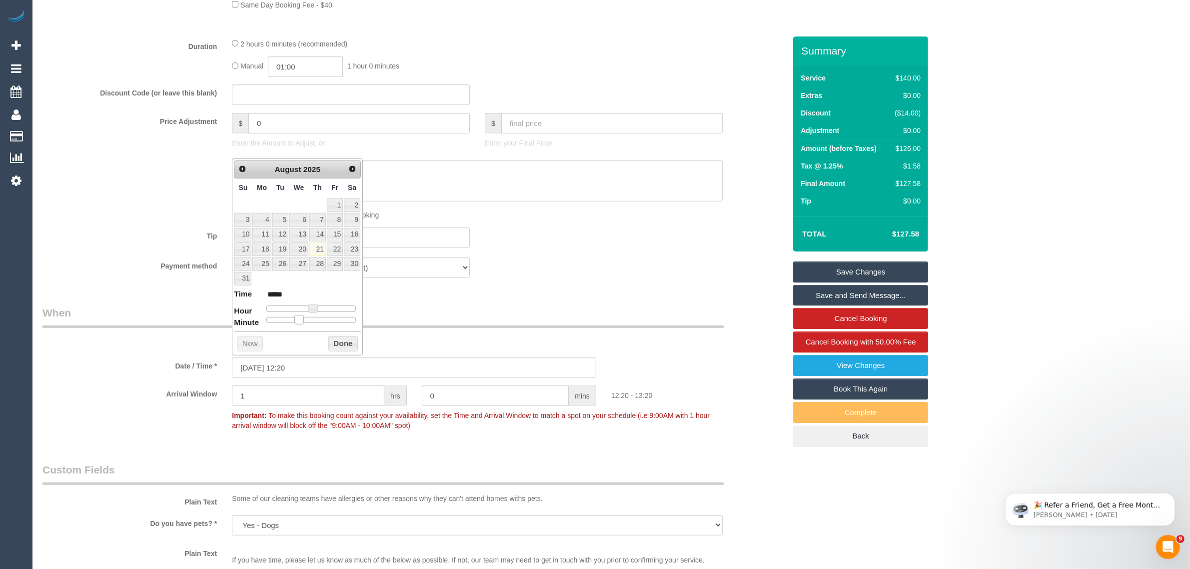
drag, startPoint x: 305, startPoint y: 319, endPoint x: 300, endPoint y: 319, distance: 5.5
click at [300, 319] on span at bounding box center [298, 319] width 9 height 9
click at [340, 343] on button "Done" at bounding box center [342, 344] width 29 height 16
click at [331, 388] on input "1" at bounding box center [308, 395] width 152 height 20
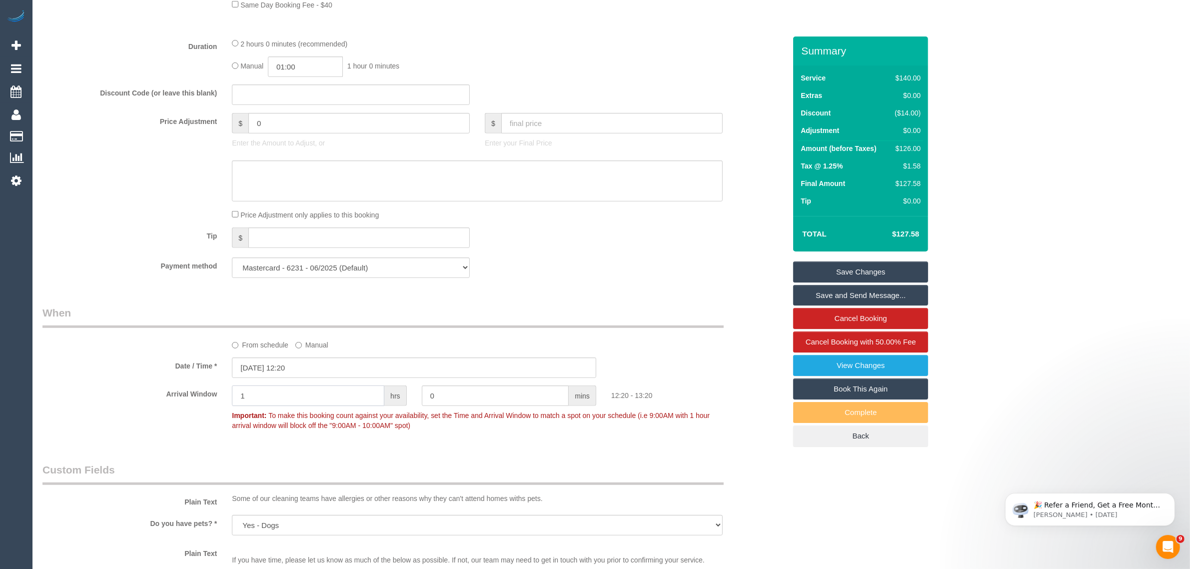
click at [328, 394] on input "1" at bounding box center [308, 395] width 152 height 20
type input "0"
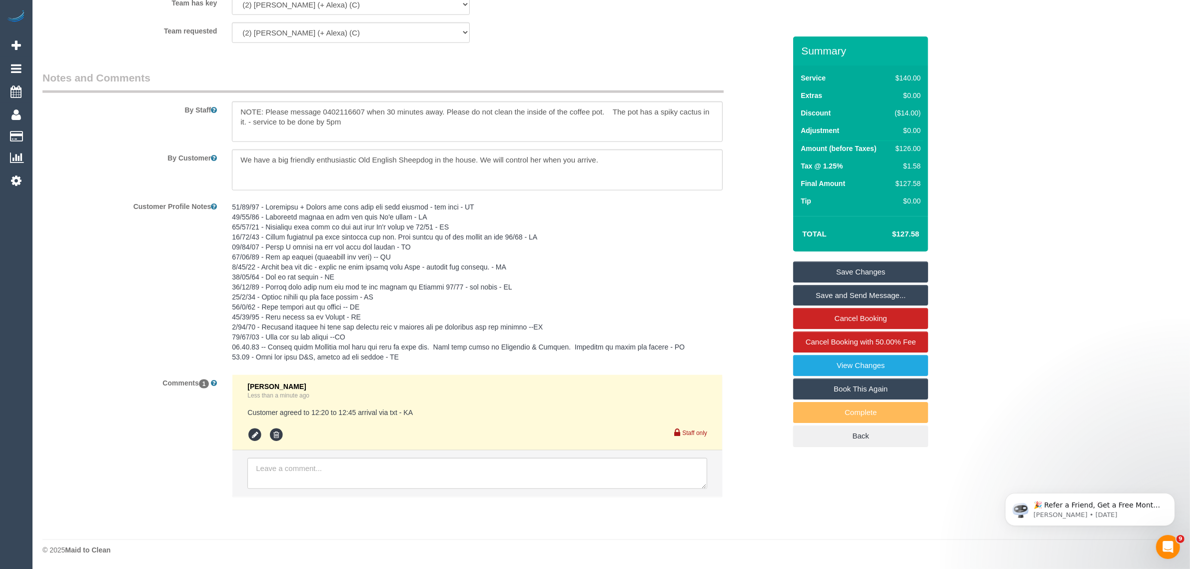
type input "25"
click at [808, 274] on link "Save Changes" at bounding box center [860, 271] width 135 height 21
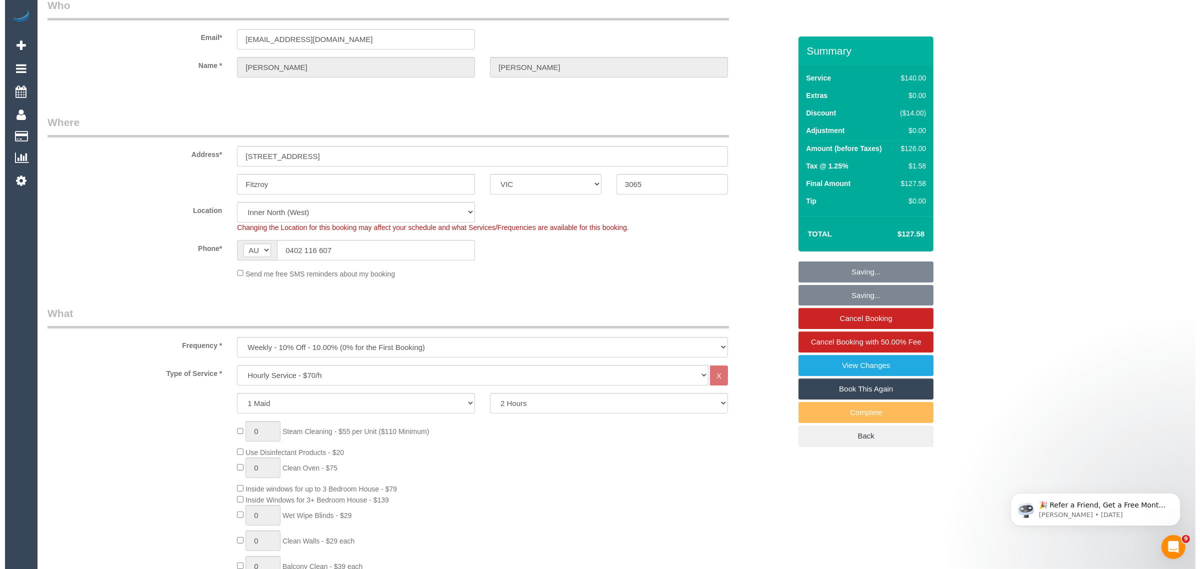
scroll to position [0, 0]
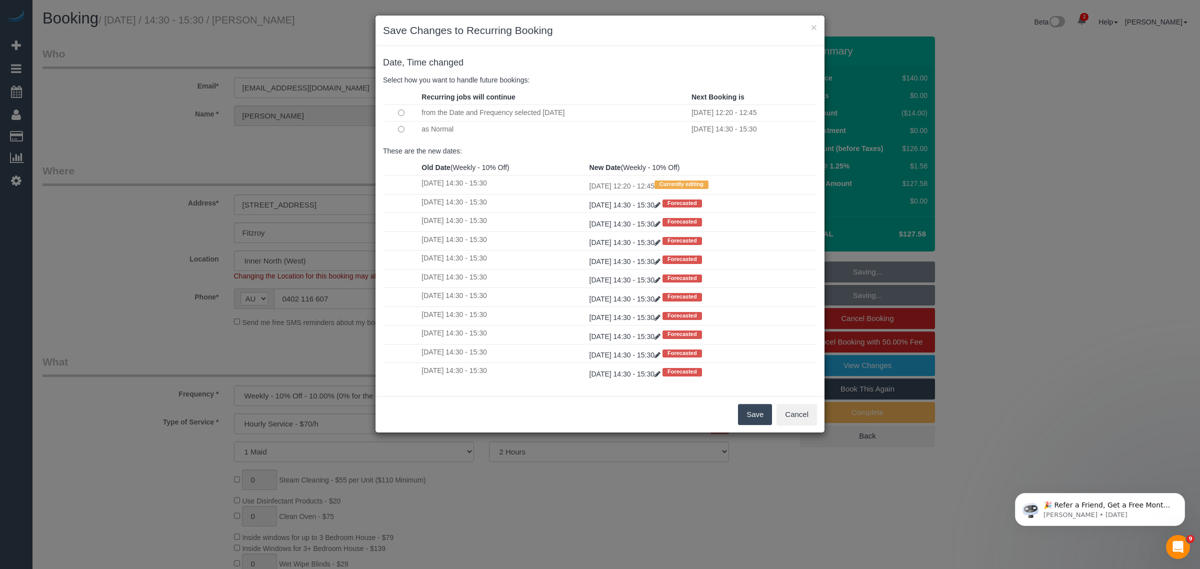
click at [753, 420] on button "Save" at bounding box center [755, 414] width 34 height 21
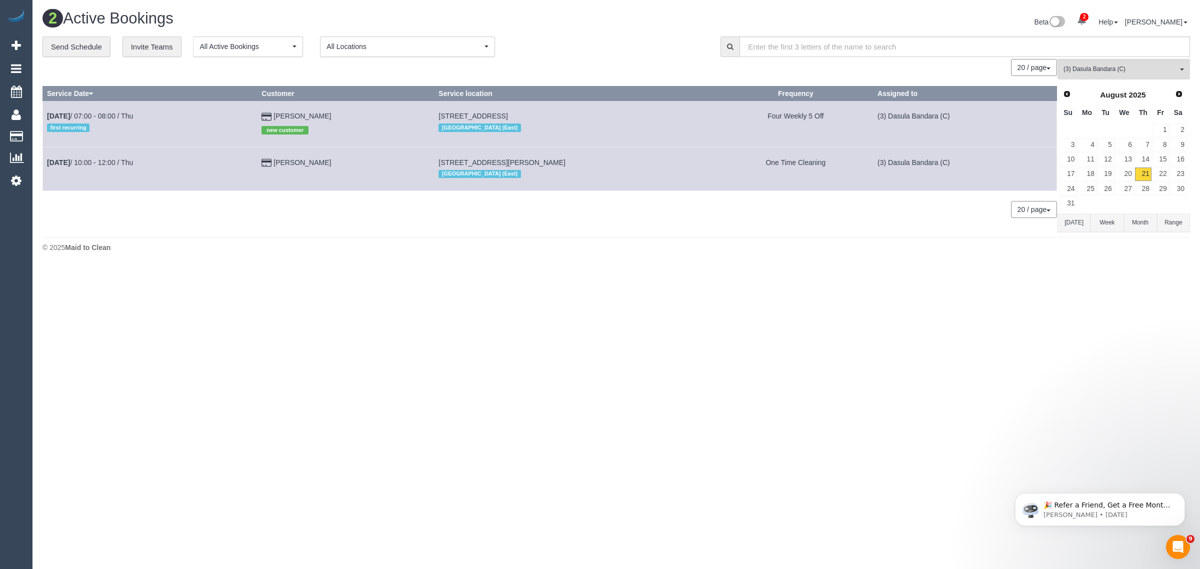
click at [693, 320] on body "2 Beta Your Notifications You have 0 alerts × You have 1 to charge for 21/08/20…" at bounding box center [600, 284] width 1200 height 569
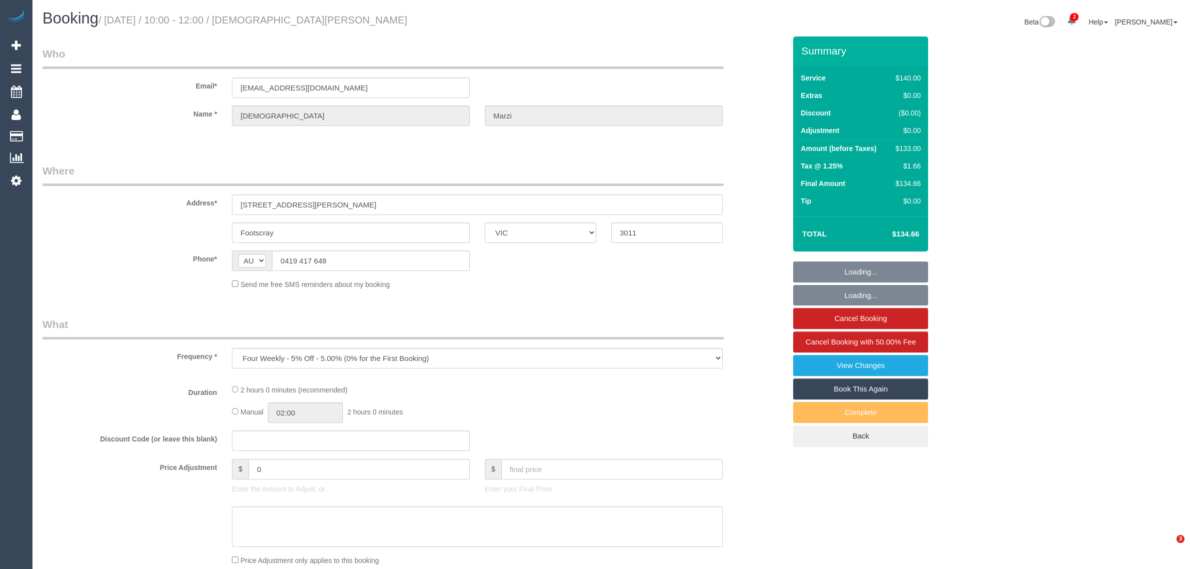
select select "VIC"
select select "string:stripe-pm_1P6A8H2GScqysDRVarQNxvHl"
select select "number:28"
select select "number:17"
select select "number:19"
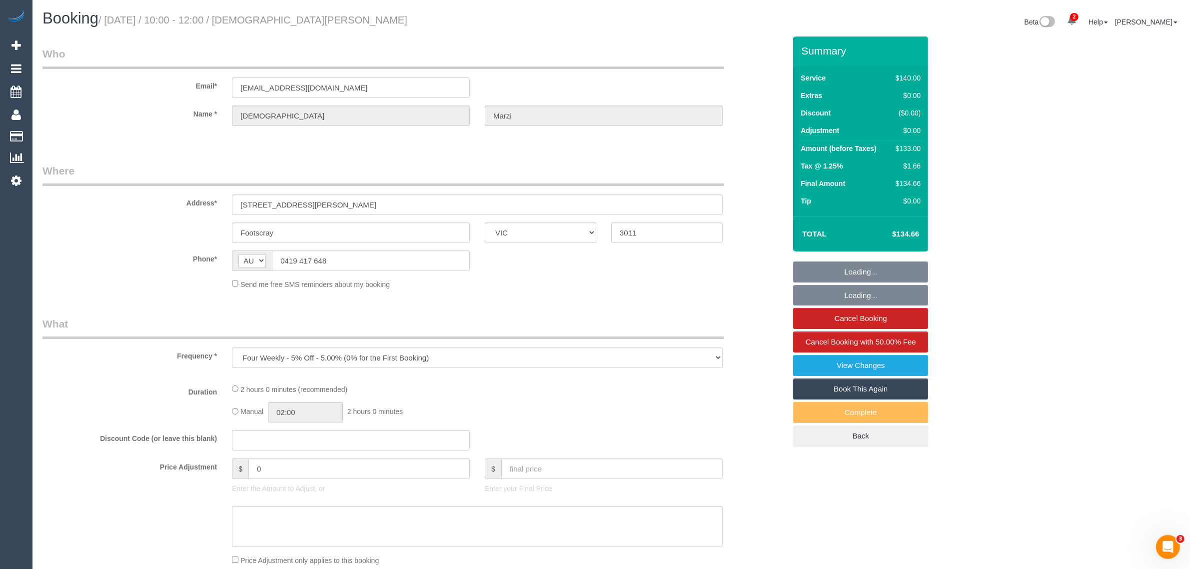
select select "number:22"
select select "number:34"
select select "number:13"
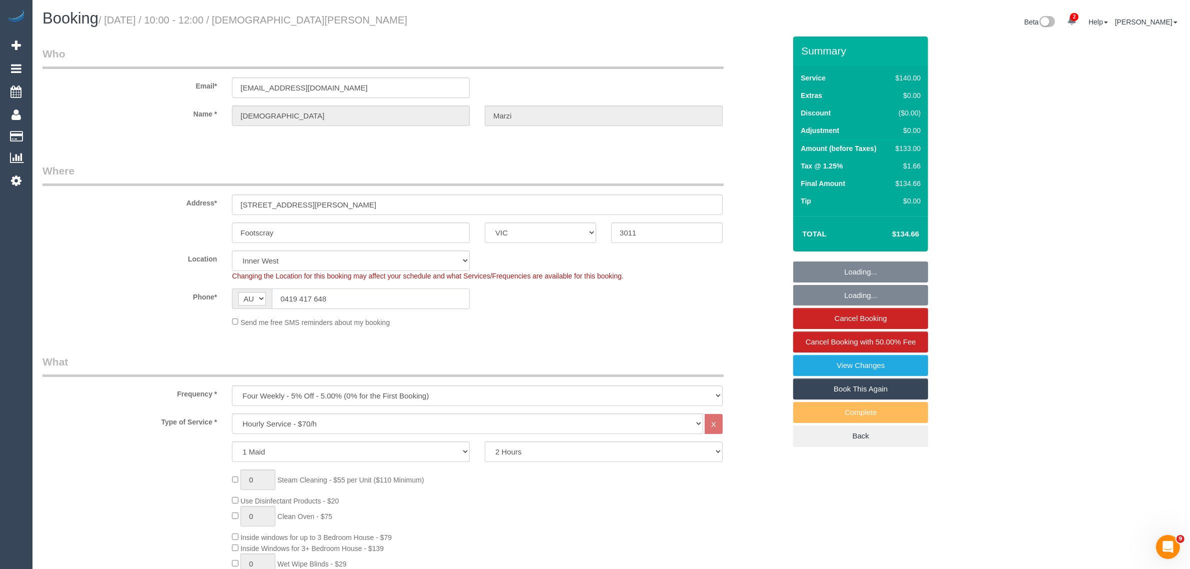
click at [430, 296] on input "0419 417 648" at bounding box center [371, 298] width 198 height 20
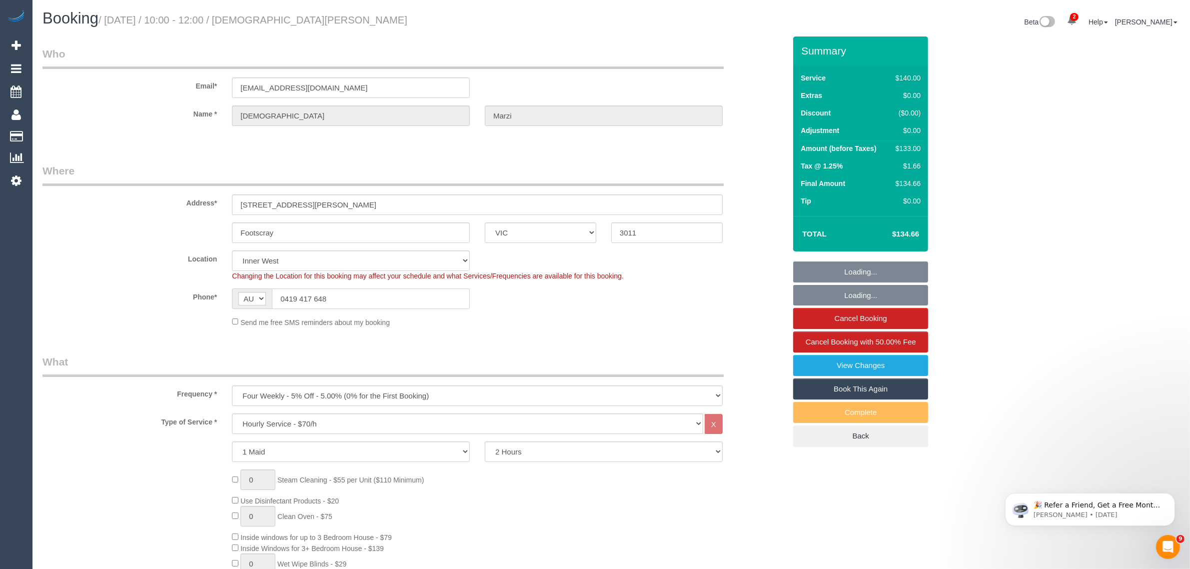
select select "object:1605"
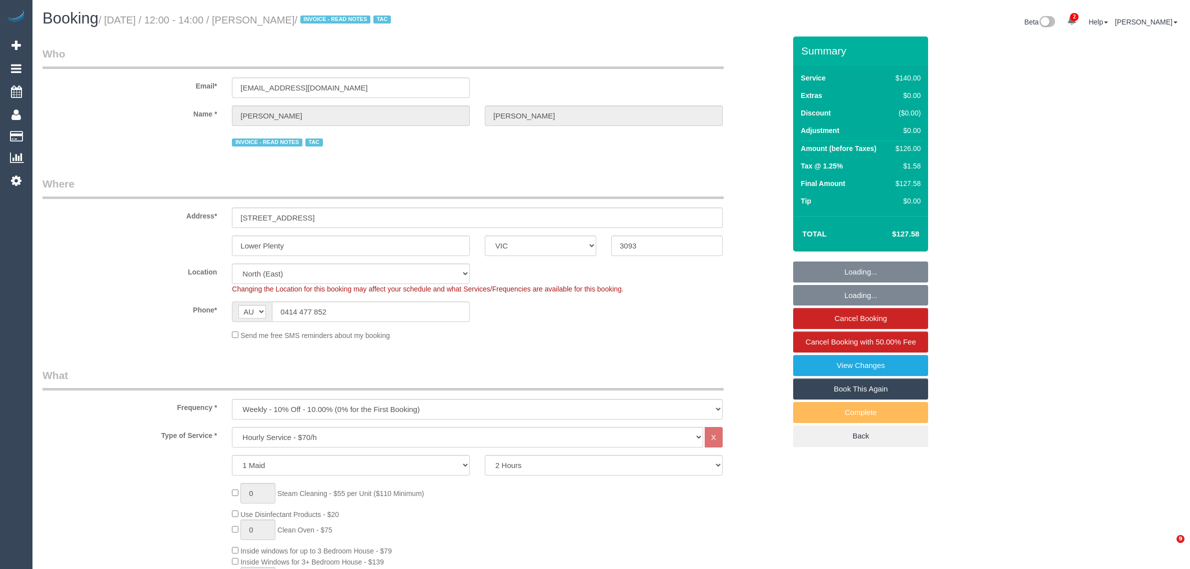
select select "VIC"
select select "number:27"
select select "number:16"
select select "number:18"
select select "number:23"
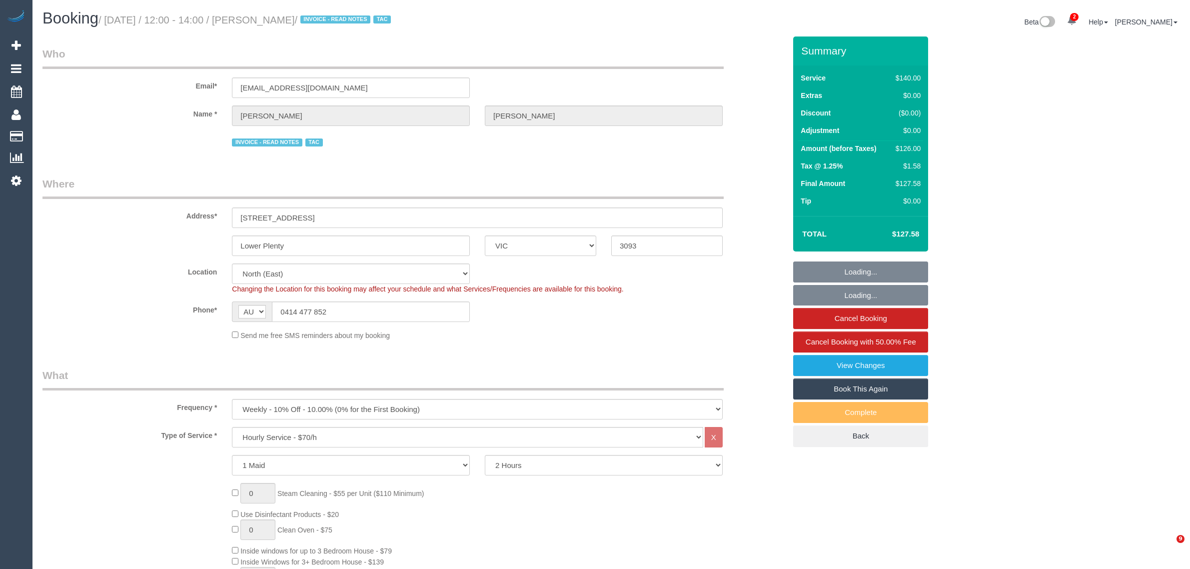
select select "number:34"
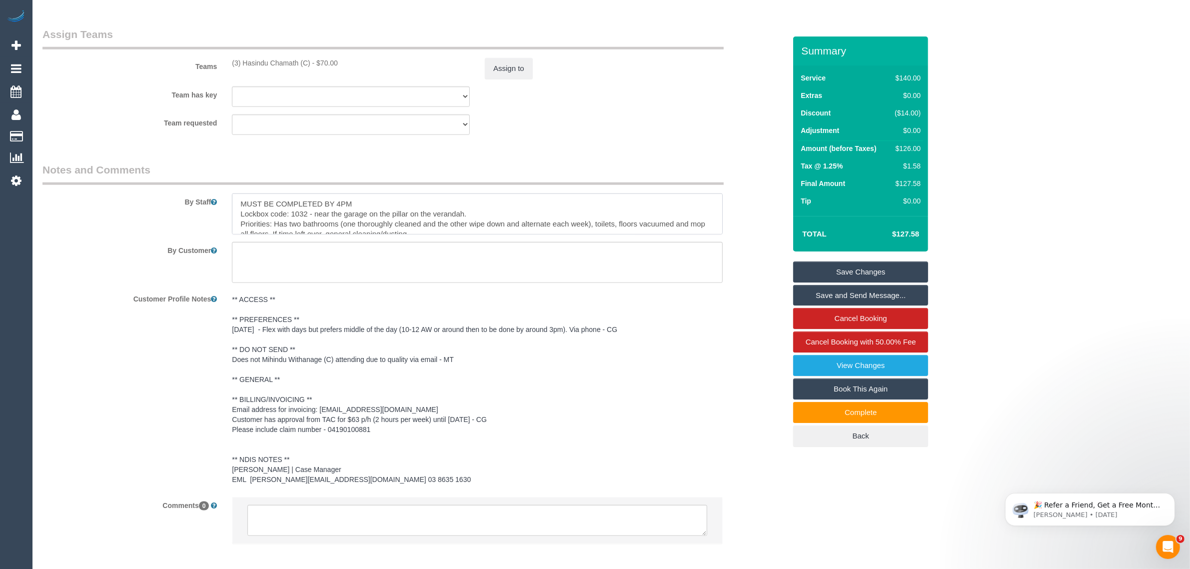
scroll to position [10, 0]
drag, startPoint x: 236, startPoint y: 213, endPoint x: 428, endPoint y: 226, distance: 192.9
click at [428, 226] on textarea at bounding box center [477, 213] width 491 height 41
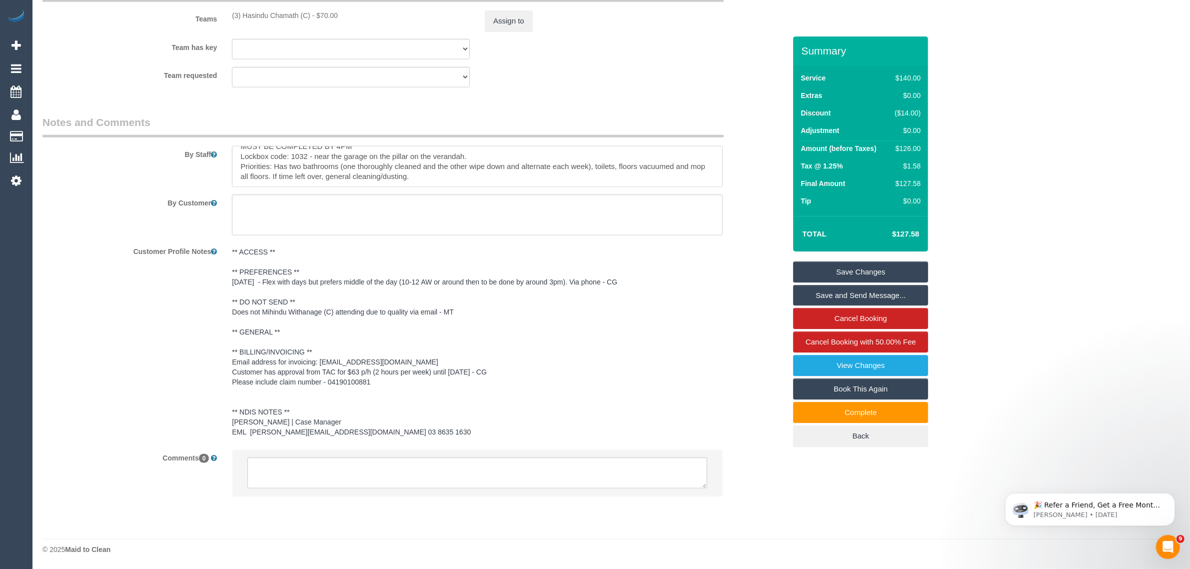
scroll to position [1298, 0]
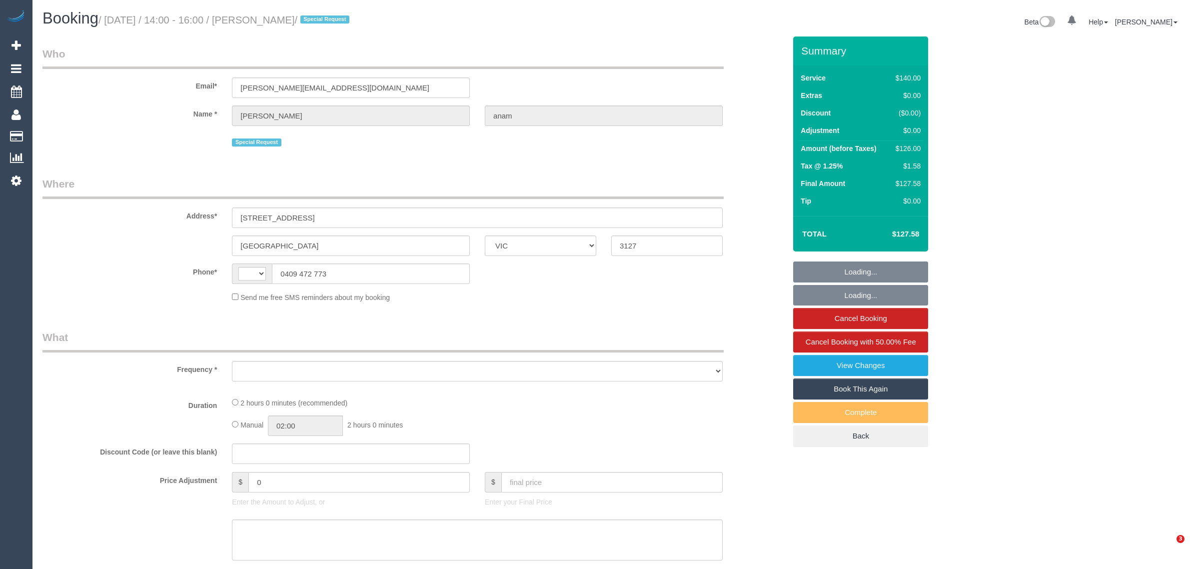
select select "VIC"
select select "string:AU"
select select "string:stripe-pm_1RPExR2GScqysDRVHdGaHHCK"
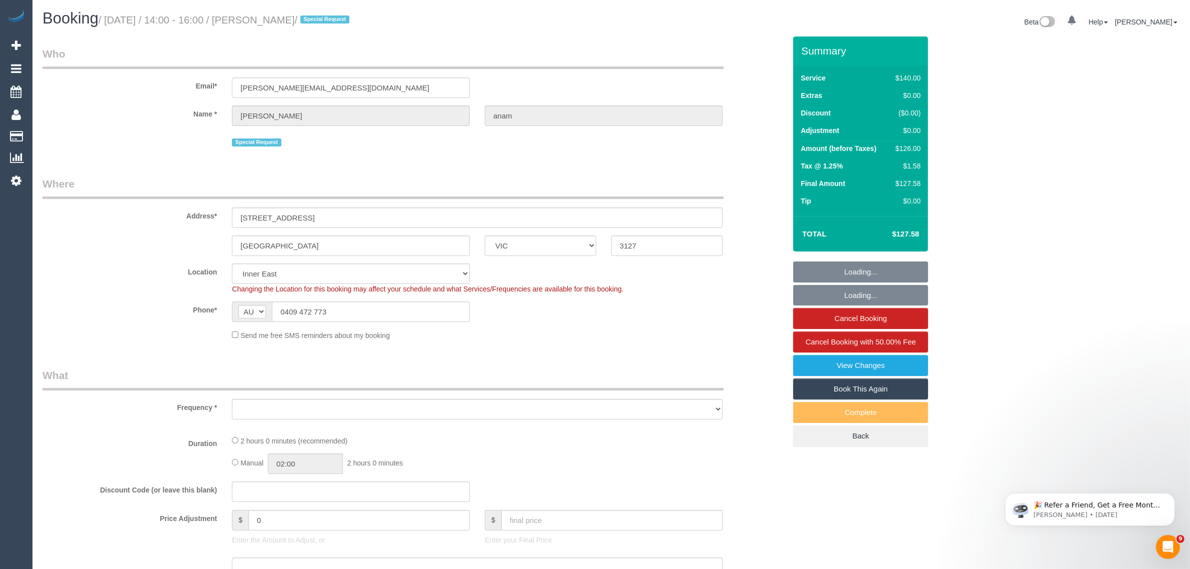
select select "object:725"
select select "number:28"
select select "number:14"
select select "number:18"
select select "number:25"
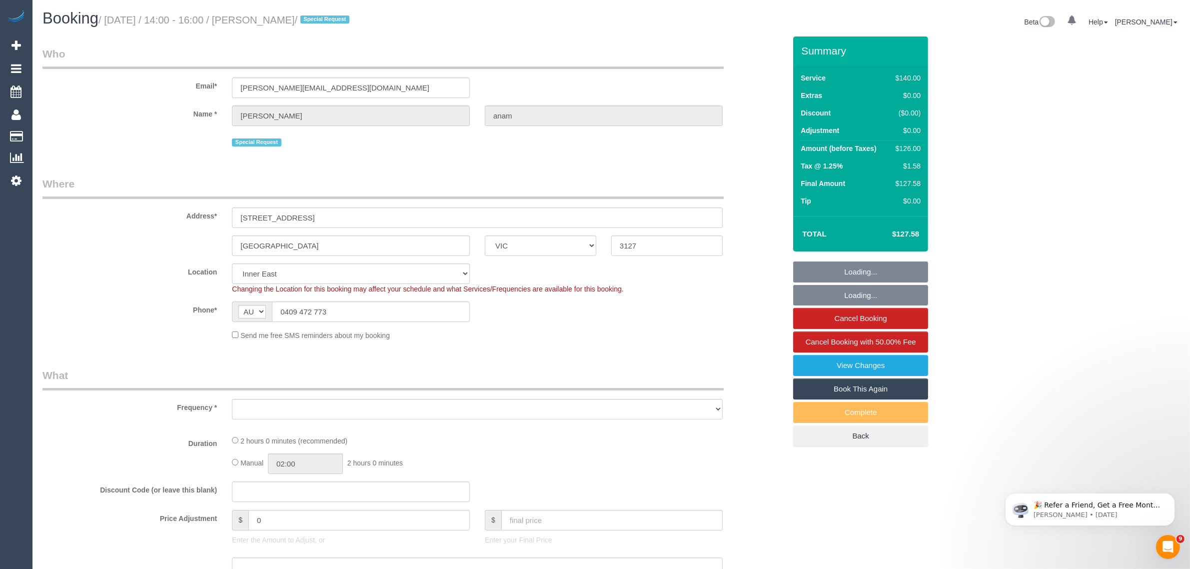
select select "number:35"
select select "number:12"
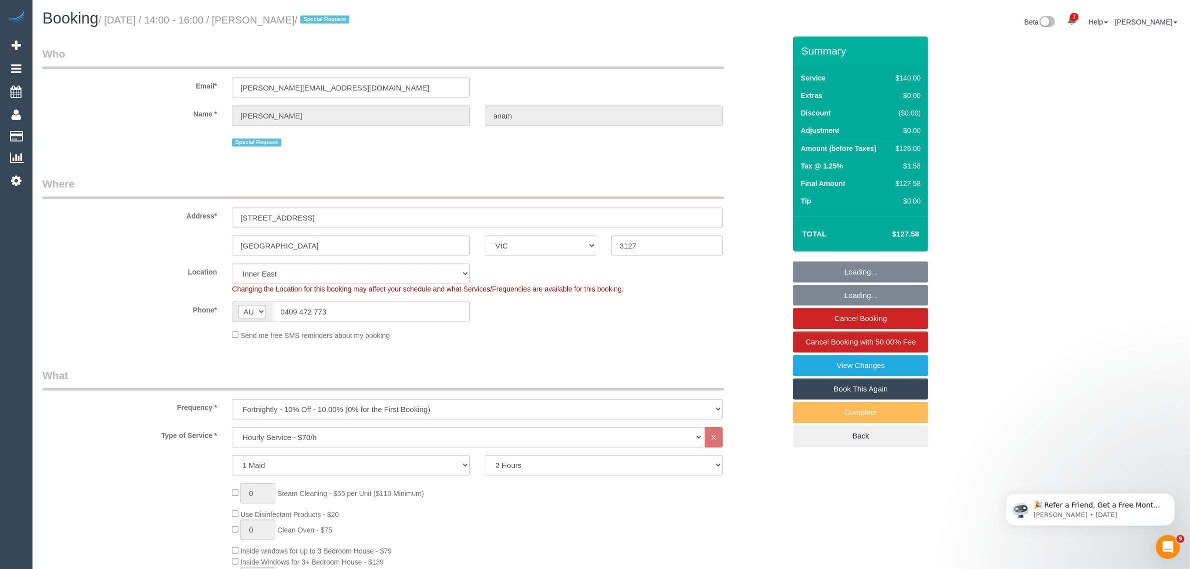
select select "object:1479"
select select "spot1"
click at [351, 311] on input "0409 472 773" at bounding box center [371, 311] width 198 height 20
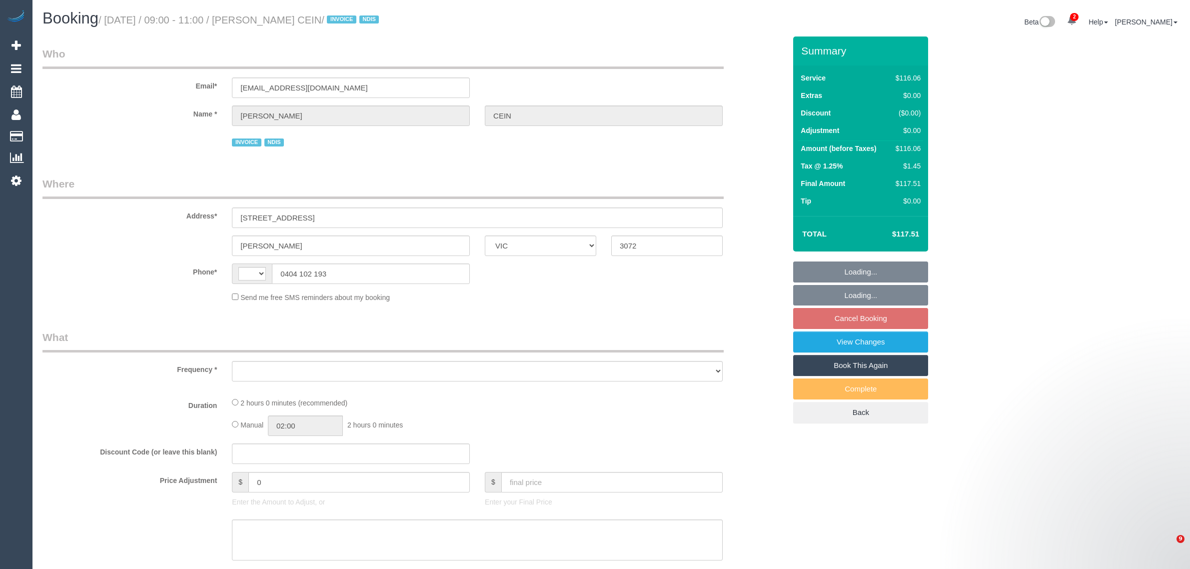
select select "VIC"
select select "string:AU"
select select "object:543"
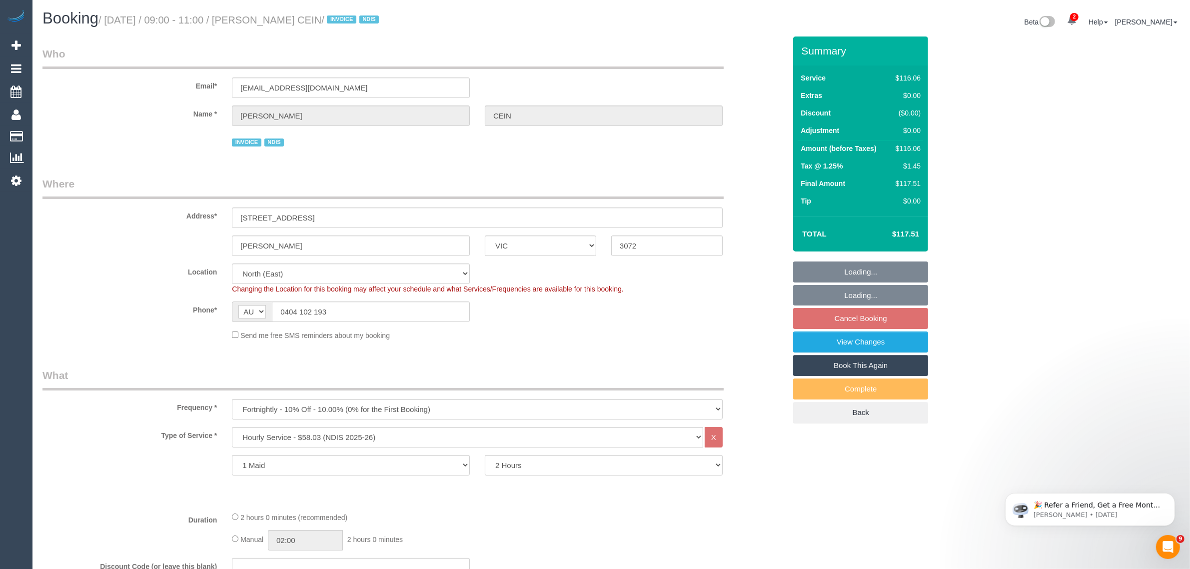
select select "number:27"
select select "number:14"
select select "number:19"
select select "number:36"
select select "number:34"
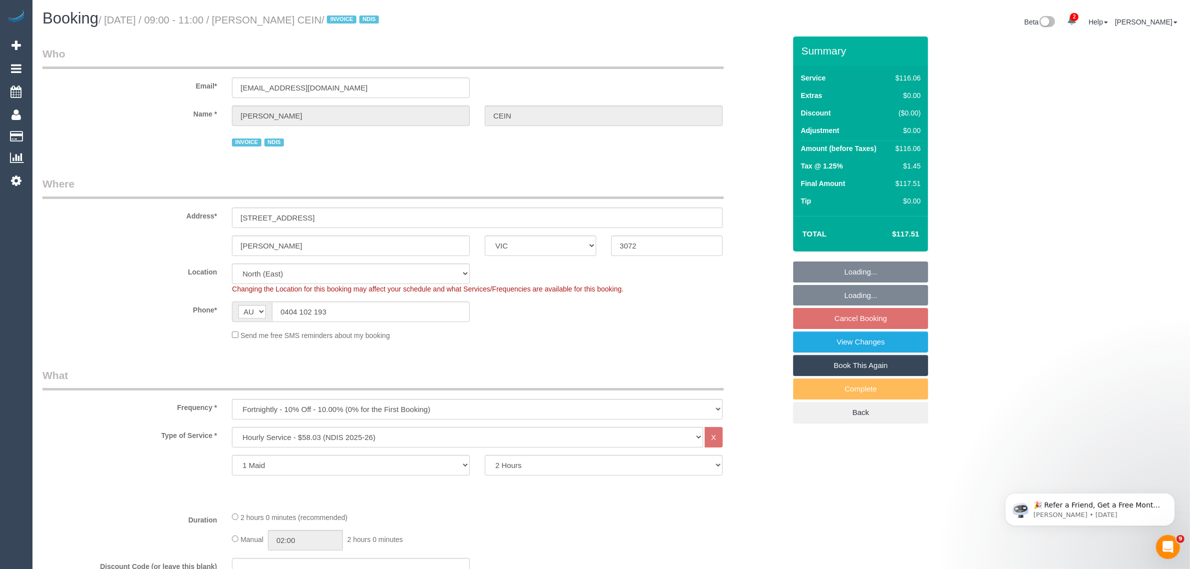
select select "number:11"
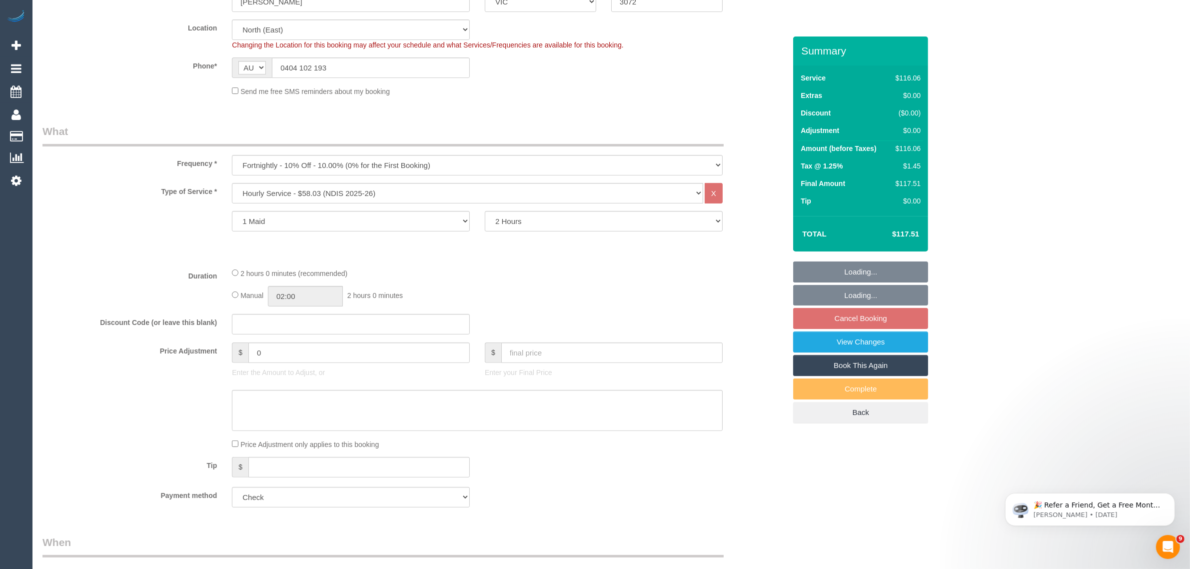
select select "object:769"
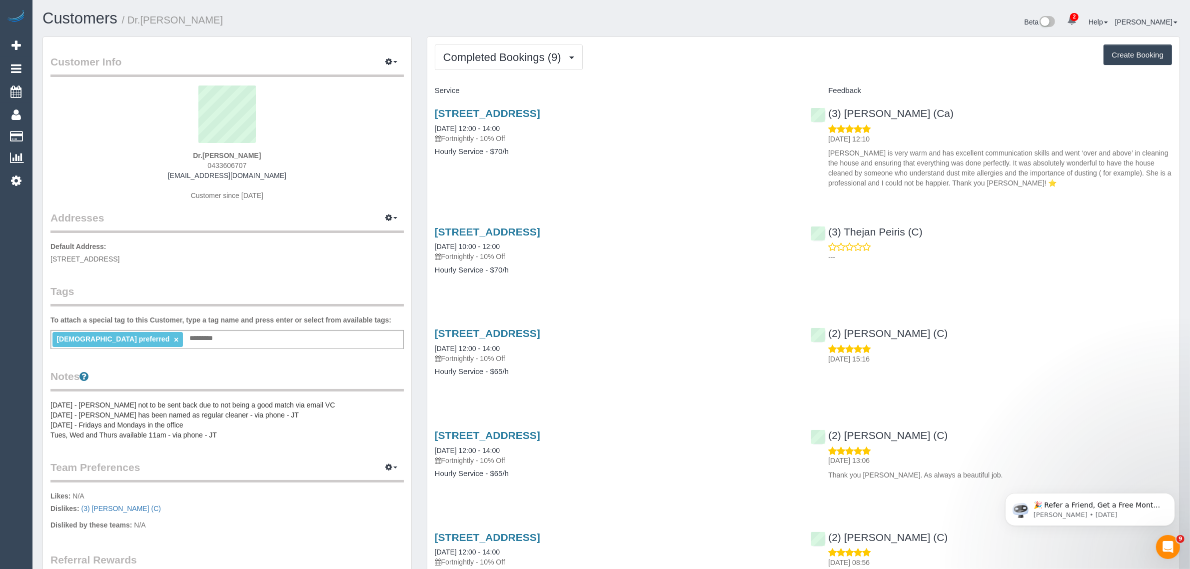
click at [524, 80] on div "Completed Bookings (9) Completed Bookings (9) Upcoming Bookings (11) Cancelled …" at bounding box center [803, 546] width 752 height 1019
click at [519, 70] on div "Completed Bookings (9) Completed Bookings (9) Upcoming Bookings (11) Cancelled …" at bounding box center [803, 546] width 752 height 1019
click at [528, 45] on button "Completed Bookings (9)" at bounding box center [509, 56] width 148 height 25
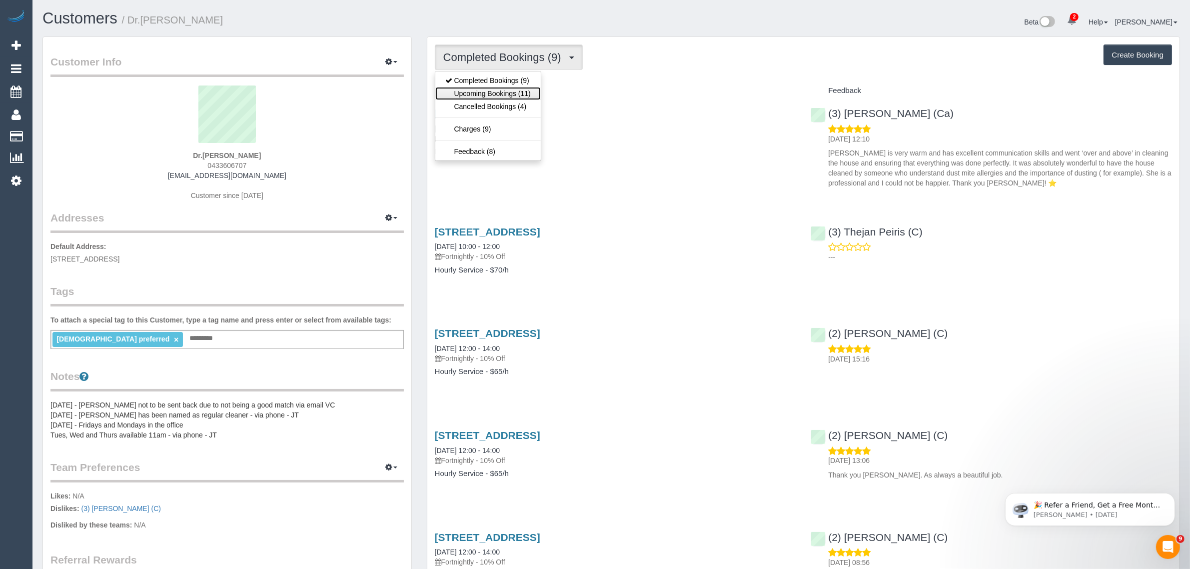
click at [505, 95] on link "Upcoming Bookings (11)" at bounding box center [487, 93] width 105 height 13
